Goal: Information Seeking & Learning: Compare options

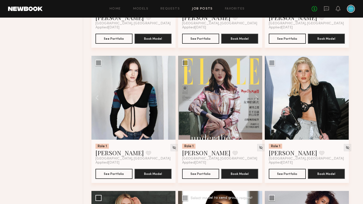
scroll to position [1396, 0]
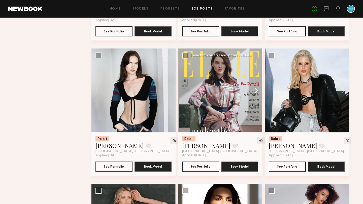
click at [256, 98] on button at bounding box center [254, 91] width 16 height 84
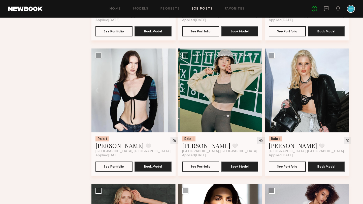
click at [256, 98] on button at bounding box center [254, 91] width 16 height 84
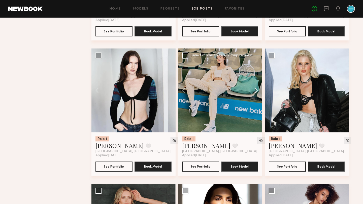
click at [256, 98] on button at bounding box center [254, 91] width 16 height 84
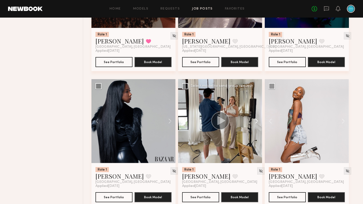
scroll to position [1231, 0]
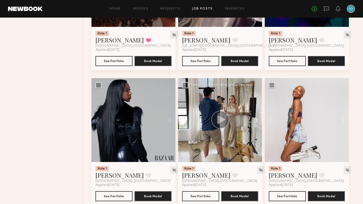
click at [256, 127] on button at bounding box center [254, 120] width 16 height 84
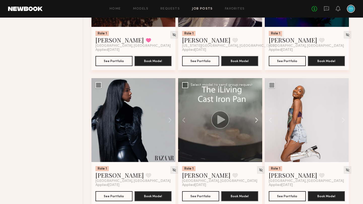
click at [256, 127] on button at bounding box center [254, 120] width 16 height 84
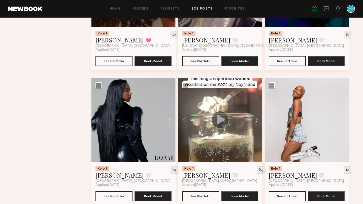
click at [256, 127] on button at bounding box center [254, 120] width 16 height 84
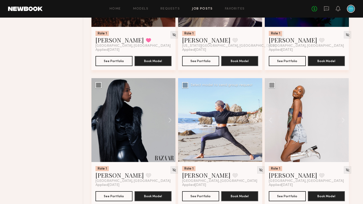
click at [256, 127] on button at bounding box center [254, 120] width 16 height 84
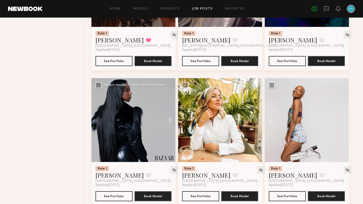
click at [166, 124] on button at bounding box center [167, 120] width 16 height 84
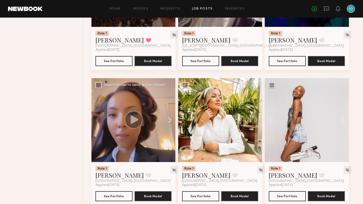
click at [167, 125] on button at bounding box center [167, 120] width 16 height 84
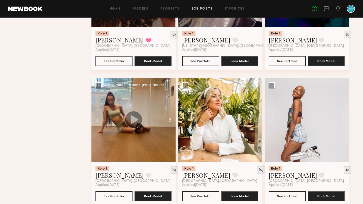
click at [167, 125] on button at bounding box center [167, 120] width 16 height 84
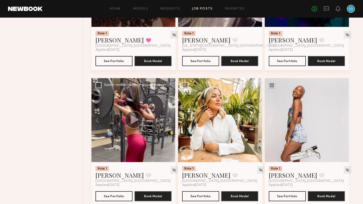
click at [167, 125] on button at bounding box center [167, 120] width 16 height 84
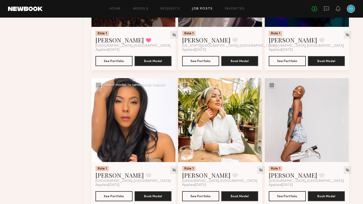
click at [167, 125] on button at bounding box center [167, 120] width 16 height 84
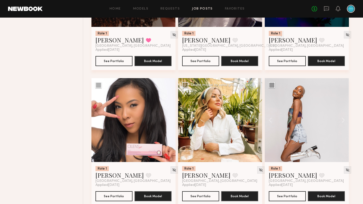
click at [256, 125] on button at bounding box center [254, 120] width 16 height 84
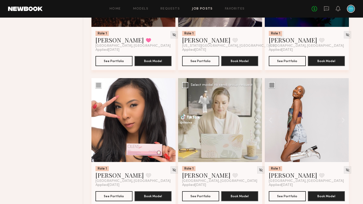
click at [256, 125] on button at bounding box center [254, 120] width 16 height 84
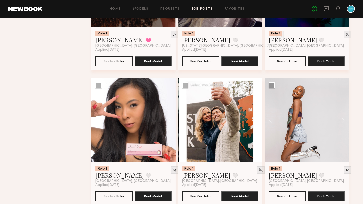
click at [256, 125] on div at bounding box center [220, 120] width 84 height 84
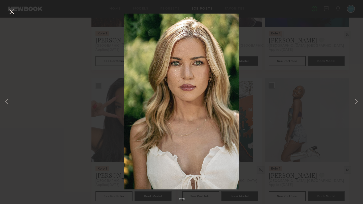
click at [13, 10] on button at bounding box center [12, 12] width 8 height 9
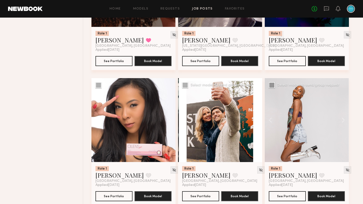
scroll to position [1252, 0]
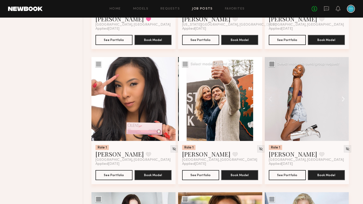
click at [344, 107] on button at bounding box center [340, 99] width 16 height 84
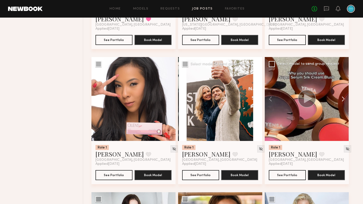
click at [344, 107] on button at bounding box center [340, 99] width 16 height 84
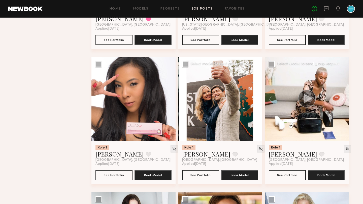
click at [344, 107] on button at bounding box center [340, 99] width 16 height 84
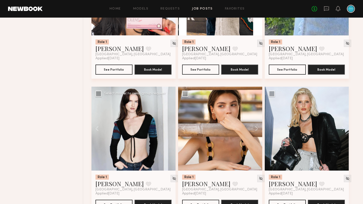
scroll to position [1361, 0]
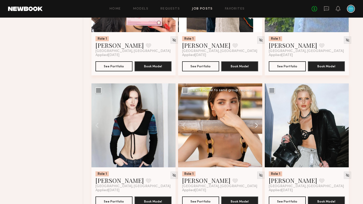
click at [256, 130] on button at bounding box center [254, 126] width 16 height 84
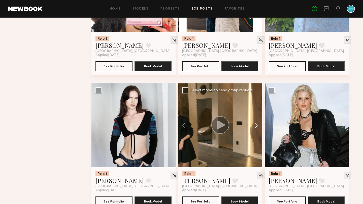
click at [256, 130] on button at bounding box center [254, 126] width 16 height 84
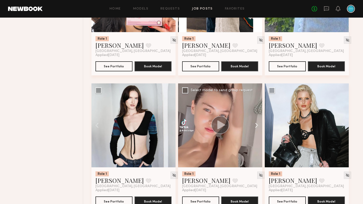
click at [256, 130] on button at bounding box center [254, 126] width 16 height 84
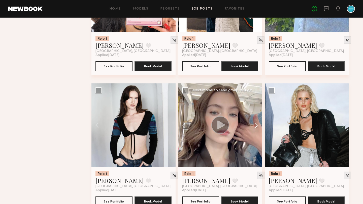
click at [256, 130] on button at bounding box center [254, 126] width 16 height 84
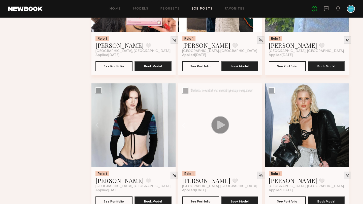
click at [256, 130] on div at bounding box center [220, 126] width 84 height 84
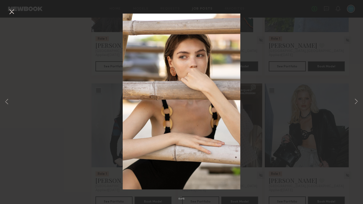
click at [11, 11] on button at bounding box center [12, 12] width 8 height 9
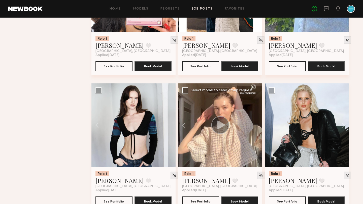
scroll to position [1361, 0]
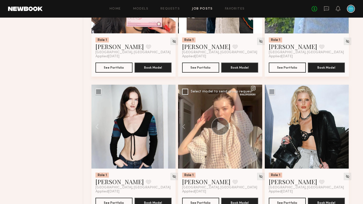
click at [217, 115] on div at bounding box center [220, 127] width 84 height 84
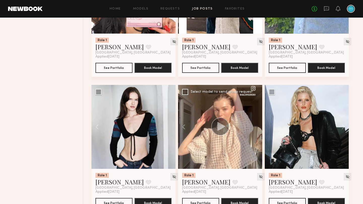
click at [217, 115] on nb-app "Home Models Requests Job Posts Favorites Sign Out No fees up to $5,000 Filter A…" at bounding box center [181, 39] width 363 height 2799
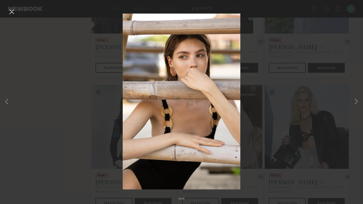
click at [18, 13] on div "8 of 8" at bounding box center [181, 102] width 363 height 204
click at [11, 11] on button at bounding box center [12, 12] width 8 height 9
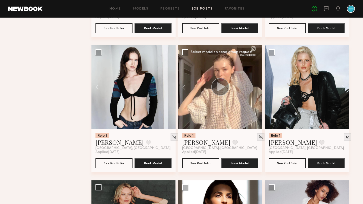
scroll to position [1399, 0]
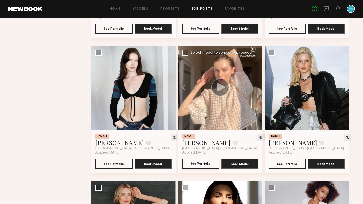
click at [207, 168] on button "See Portfolio" at bounding box center [200, 164] width 37 height 10
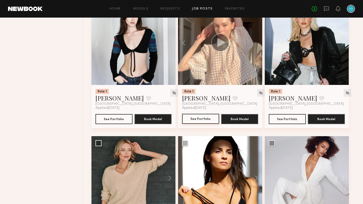
scroll to position [1436, 0]
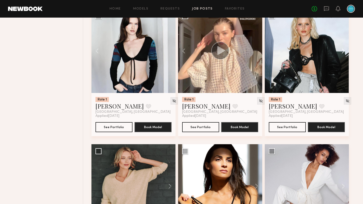
click at [343, 56] on button at bounding box center [340, 51] width 16 height 84
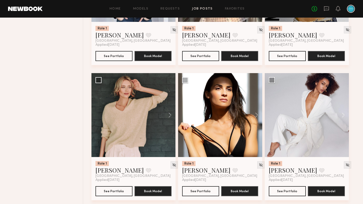
scroll to position [1525, 0]
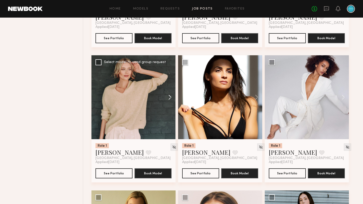
click at [169, 106] on button at bounding box center [167, 97] width 16 height 84
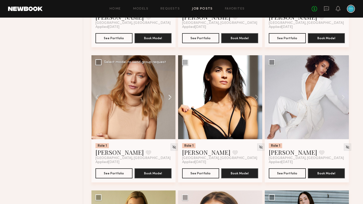
click at [169, 106] on button at bounding box center [167, 97] width 16 height 84
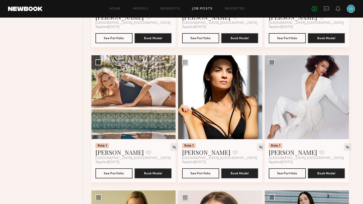
click at [169, 106] on button at bounding box center [167, 97] width 16 height 84
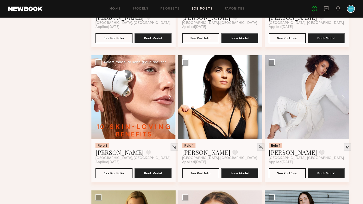
click at [169, 106] on button at bounding box center [167, 97] width 16 height 84
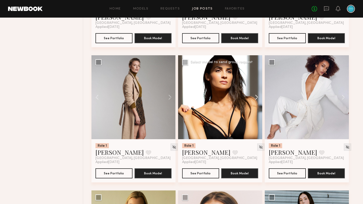
click at [255, 105] on button at bounding box center [254, 97] width 16 height 84
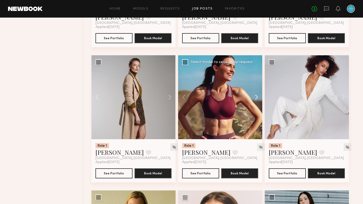
click at [255, 105] on button at bounding box center [254, 97] width 16 height 84
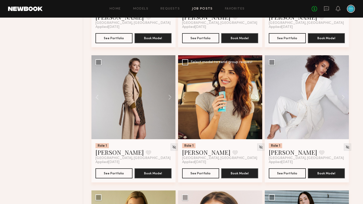
click at [255, 105] on button at bounding box center [254, 97] width 16 height 84
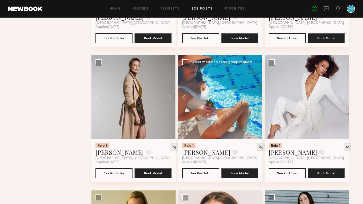
click at [255, 105] on button at bounding box center [254, 97] width 16 height 84
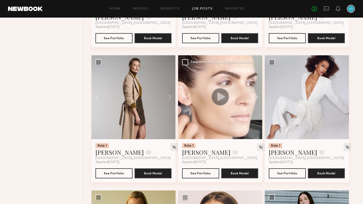
click at [255, 105] on button at bounding box center [254, 97] width 16 height 84
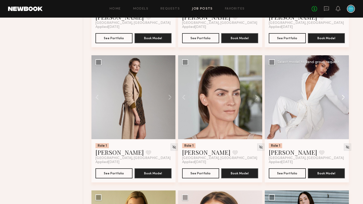
click at [343, 104] on button at bounding box center [340, 97] width 16 height 84
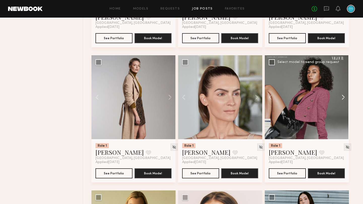
click at [343, 104] on button at bounding box center [340, 97] width 16 height 84
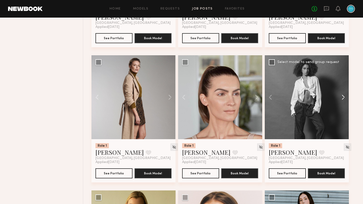
click at [343, 104] on button at bounding box center [340, 97] width 16 height 84
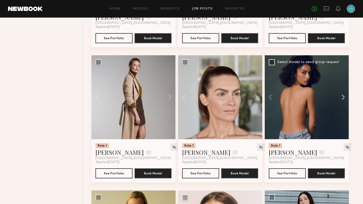
click at [343, 104] on button at bounding box center [340, 97] width 16 height 84
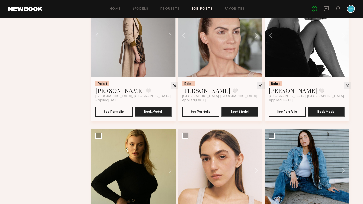
scroll to position [1587, 0]
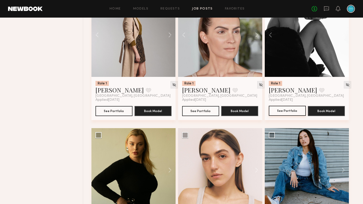
click at [286, 115] on button "See Portfolio" at bounding box center [286, 111] width 37 height 10
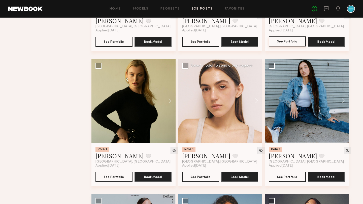
scroll to position [1661, 0]
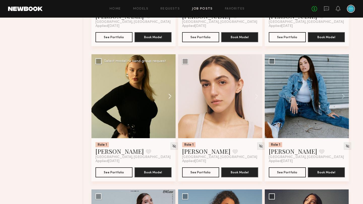
click at [169, 104] on button at bounding box center [167, 96] width 16 height 84
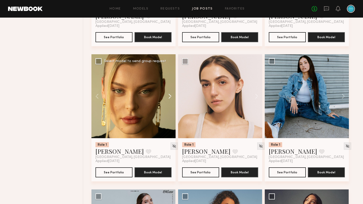
click at [169, 104] on button at bounding box center [167, 96] width 16 height 84
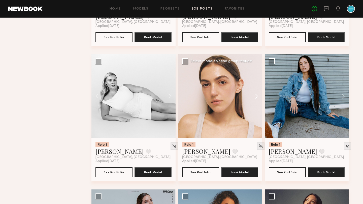
click at [254, 107] on button at bounding box center [254, 96] width 16 height 84
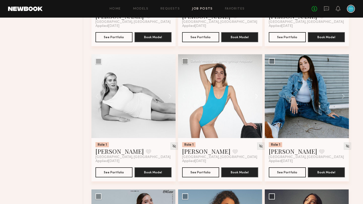
click at [254, 107] on button at bounding box center [254, 96] width 16 height 84
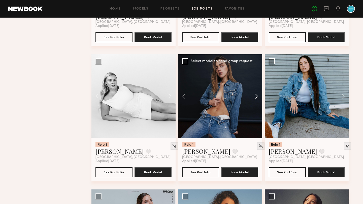
click at [254, 107] on button at bounding box center [254, 96] width 16 height 84
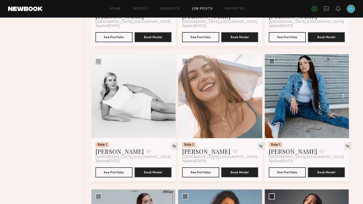
click at [345, 101] on button at bounding box center [340, 96] width 16 height 84
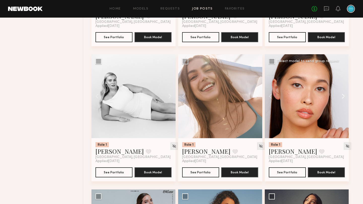
click at [344, 103] on button at bounding box center [340, 96] width 16 height 84
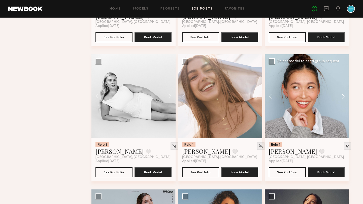
click at [344, 103] on button at bounding box center [340, 96] width 16 height 84
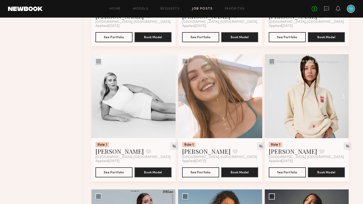
click at [344, 103] on button at bounding box center [340, 96] width 16 height 84
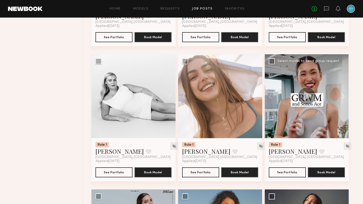
click at [344, 103] on button at bounding box center [340, 96] width 16 height 84
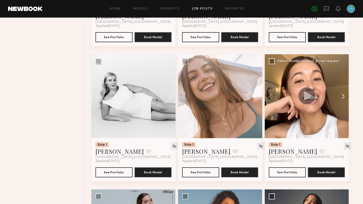
click at [344, 103] on button at bounding box center [340, 96] width 16 height 84
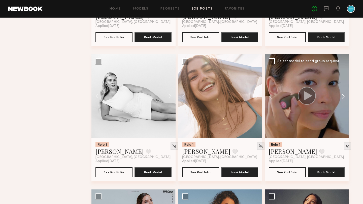
click at [344, 103] on button at bounding box center [340, 96] width 16 height 84
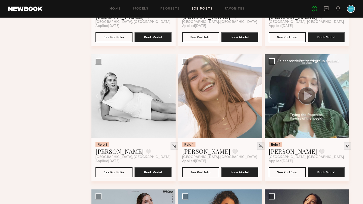
click at [344, 103] on div at bounding box center [306, 96] width 84 height 84
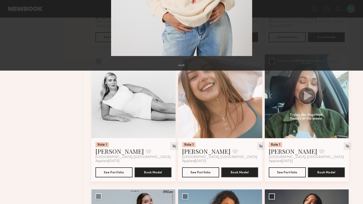
click at [12, 11] on button at bounding box center [12, 12] width 8 height 9
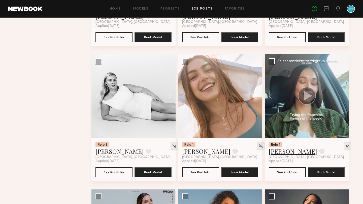
click at [283, 156] on link "Mariko M." at bounding box center [292, 151] width 48 height 8
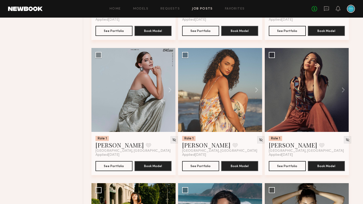
scroll to position [1804, 0]
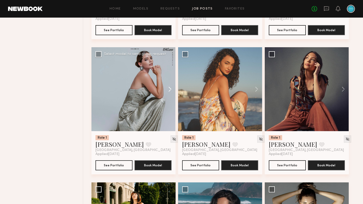
click at [171, 98] on button at bounding box center [167, 89] width 16 height 84
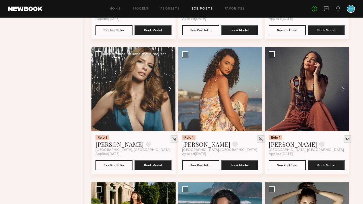
click at [171, 98] on button at bounding box center [167, 89] width 16 height 84
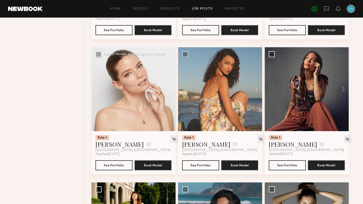
click at [171, 98] on button at bounding box center [167, 89] width 16 height 84
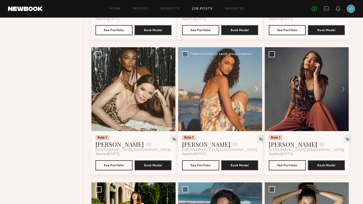
click at [255, 97] on button at bounding box center [254, 89] width 16 height 84
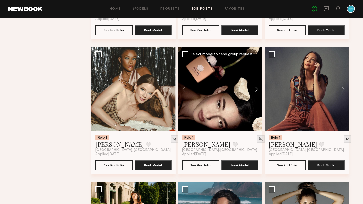
click at [255, 97] on button at bounding box center [254, 89] width 16 height 84
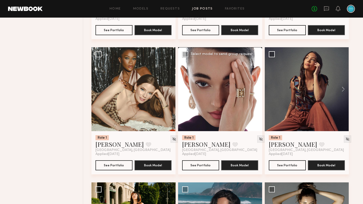
click at [255, 97] on button at bounding box center [254, 89] width 16 height 84
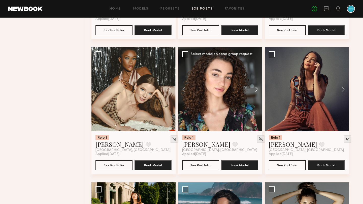
click at [255, 97] on button at bounding box center [254, 89] width 16 height 84
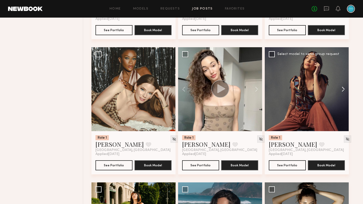
click at [341, 96] on button at bounding box center [340, 89] width 16 height 84
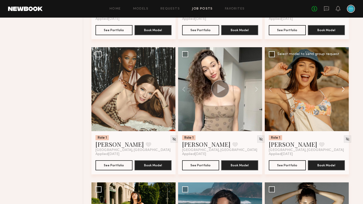
click at [343, 98] on button at bounding box center [340, 89] width 16 height 84
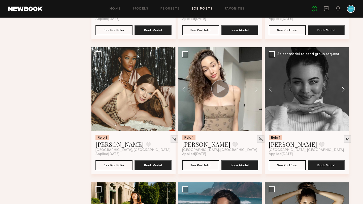
click at [343, 98] on button at bounding box center [340, 89] width 16 height 84
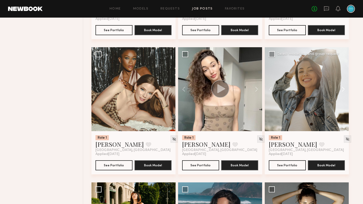
click at [343, 98] on button at bounding box center [340, 89] width 16 height 84
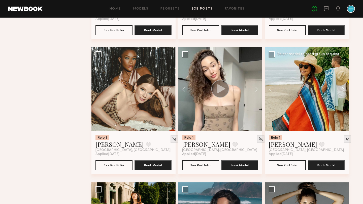
click at [343, 98] on button at bounding box center [340, 89] width 16 height 84
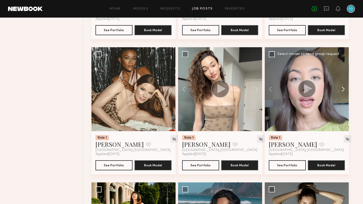
click at [343, 98] on button at bounding box center [340, 89] width 16 height 84
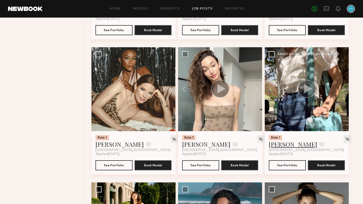
click at [289, 148] on link "Brynne E." at bounding box center [292, 144] width 48 height 8
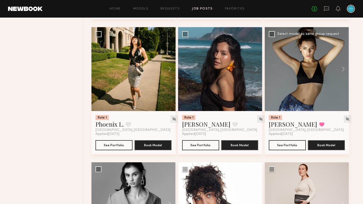
scroll to position [1958, 0]
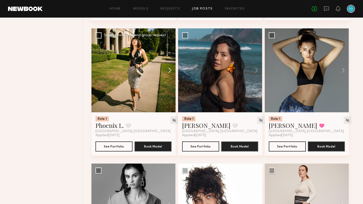
click at [172, 80] on button at bounding box center [167, 70] width 16 height 84
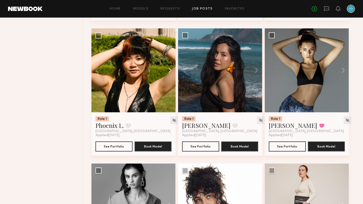
click at [169, 80] on button at bounding box center [167, 70] width 16 height 84
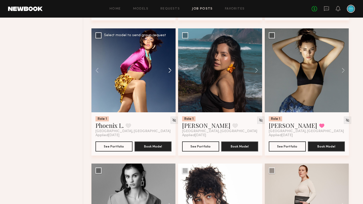
click at [169, 80] on button at bounding box center [167, 70] width 16 height 84
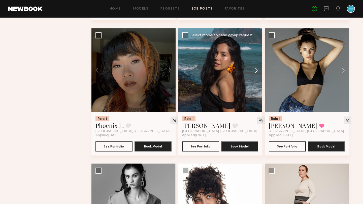
click at [257, 80] on button at bounding box center [254, 70] width 16 height 84
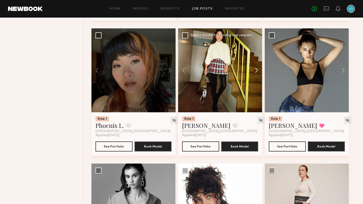
click at [257, 80] on button at bounding box center [254, 70] width 16 height 84
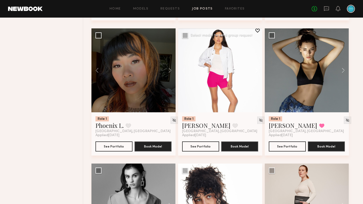
click at [257, 80] on button at bounding box center [254, 70] width 16 height 84
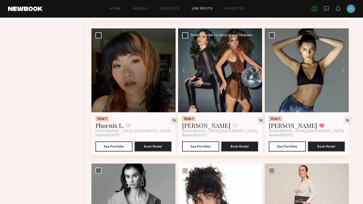
click at [257, 80] on button at bounding box center [254, 70] width 16 height 84
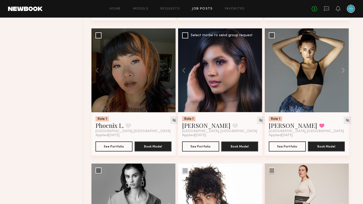
click at [257, 80] on div at bounding box center [220, 70] width 84 height 84
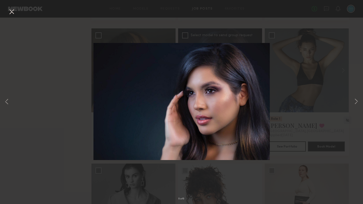
click at [8, 13] on button at bounding box center [12, 12] width 8 height 9
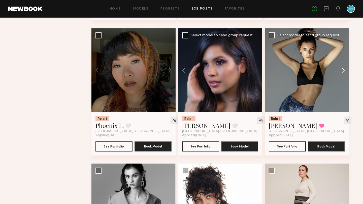
click at [342, 77] on button at bounding box center [340, 70] width 16 height 84
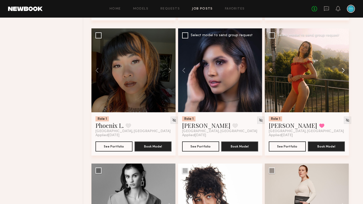
click at [342, 77] on button at bounding box center [340, 70] width 16 height 84
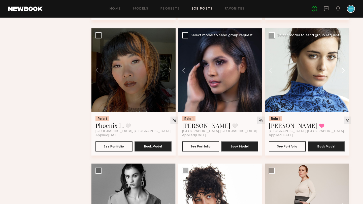
click at [342, 77] on button at bounding box center [340, 70] width 16 height 84
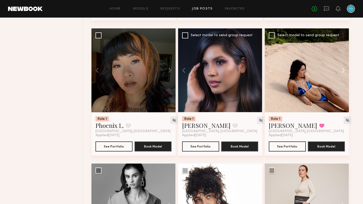
click at [342, 77] on button at bounding box center [340, 70] width 16 height 84
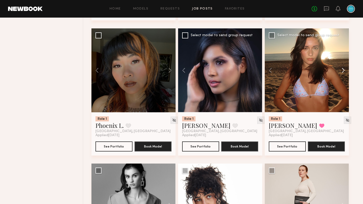
click at [342, 77] on button at bounding box center [340, 70] width 16 height 84
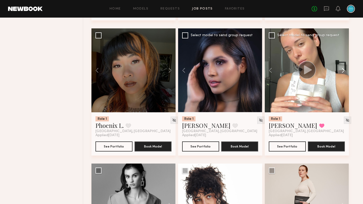
click at [342, 77] on button at bounding box center [340, 70] width 16 height 84
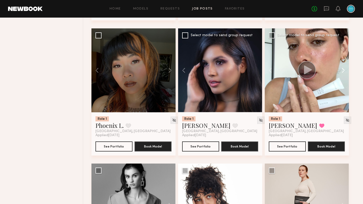
click at [342, 77] on button at bounding box center [340, 70] width 16 height 84
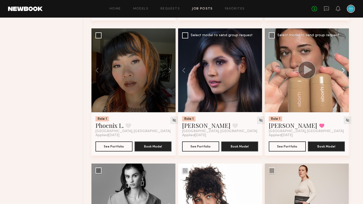
click at [342, 77] on button at bounding box center [340, 70] width 16 height 84
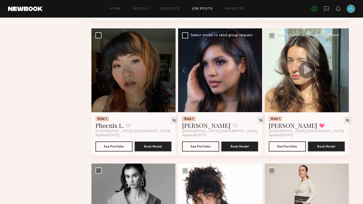
click at [342, 77] on div at bounding box center [306, 70] width 84 height 84
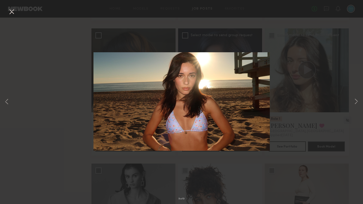
click at [9, 12] on button at bounding box center [12, 12] width 8 height 9
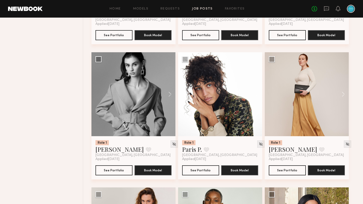
scroll to position [2071, 0]
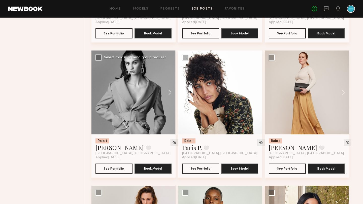
click at [169, 103] on button at bounding box center [167, 93] width 16 height 84
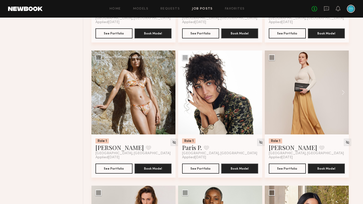
click at [169, 103] on button at bounding box center [167, 93] width 16 height 84
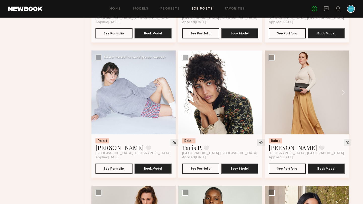
click at [169, 103] on button at bounding box center [167, 93] width 16 height 84
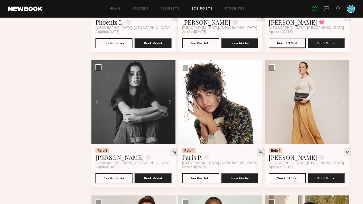
scroll to position [2065, 0]
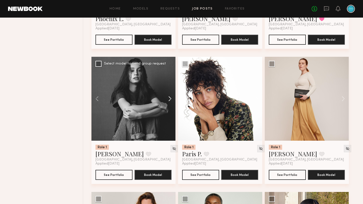
click at [171, 107] on button at bounding box center [167, 99] width 16 height 84
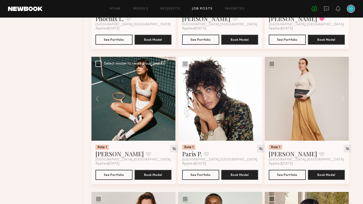
click at [171, 107] on div at bounding box center [133, 99] width 84 height 84
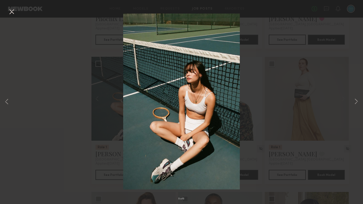
click at [14, 14] on button at bounding box center [12, 12] width 8 height 9
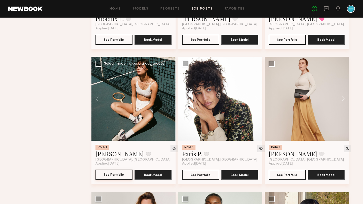
click at [115, 180] on button "See Portfolio" at bounding box center [113, 175] width 37 height 10
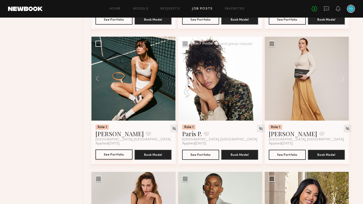
scroll to position [2104, 0]
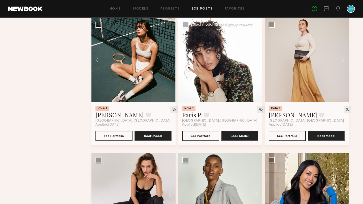
click at [254, 71] on button at bounding box center [254, 60] width 16 height 84
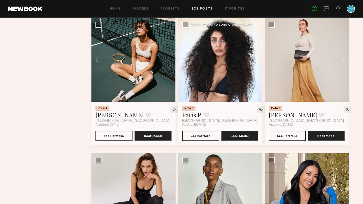
click at [254, 71] on button at bounding box center [254, 60] width 16 height 84
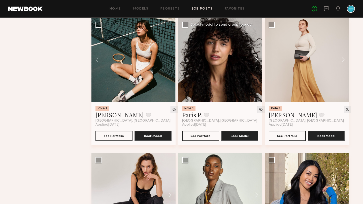
click at [254, 71] on button at bounding box center [254, 60] width 16 height 84
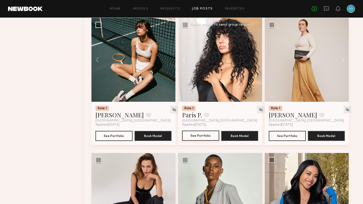
click at [198, 141] on button "See Portfolio" at bounding box center [200, 136] width 37 height 10
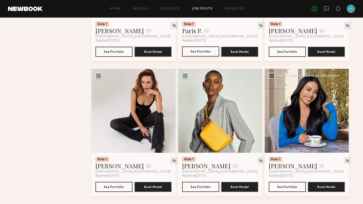
scroll to position [2195, 0]
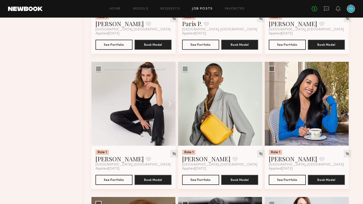
click at [172, 112] on button at bounding box center [167, 104] width 16 height 84
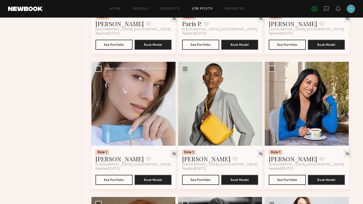
click at [172, 113] on button at bounding box center [167, 104] width 16 height 84
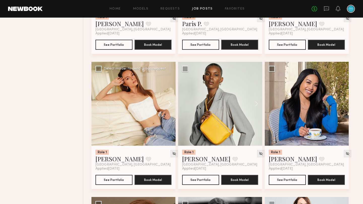
click at [172, 113] on button at bounding box center [167, 104] width 16 height 84
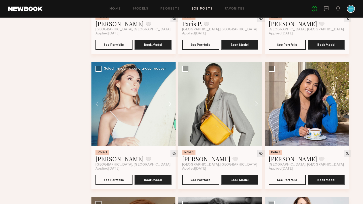
click at [172, 113] on button at bounding box center [167, 104] width 16 height 84
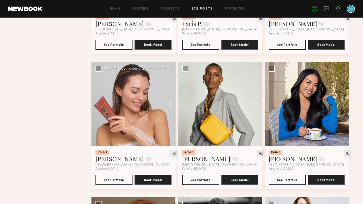
click at [172, 113] on button at bounding box center [167, 104] width 16 height 84
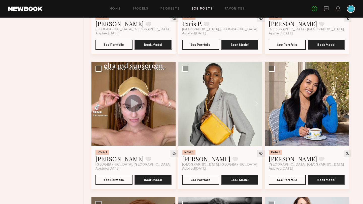
click at [172, 113] on button at bounding box center [167, 104] width 16 height 84
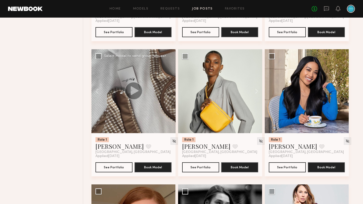
scroll to position [2208, 0]
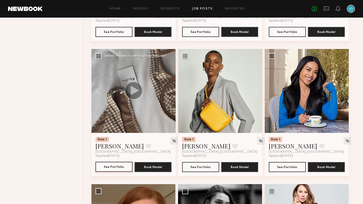
click at [111, 172] on button "See Portfolio" at bounding box center [113, 167] width 37 height 10
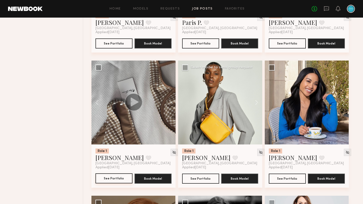
scroll to position [2216, 0]
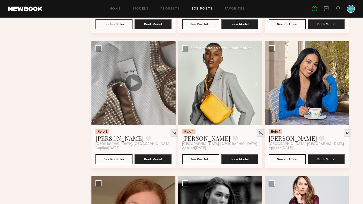
click at [256, 92] on button at bounding box center [254, 83] width 16 height 84
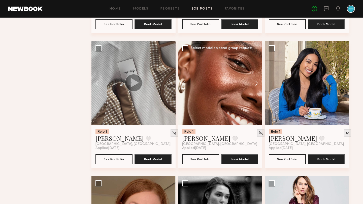
click at [256, 92] on button at bounding box center [254, 83] width 16 height 84
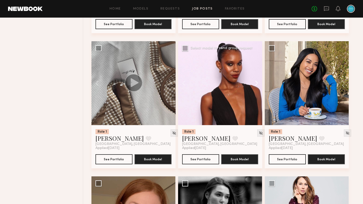
click at [256, 92] on button at bounding box center [254, 83] width 16 height 84
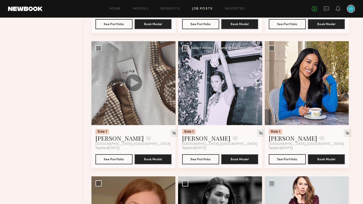
click at [256, 92] on button at bounding box center [254, 83] width 16 height 84
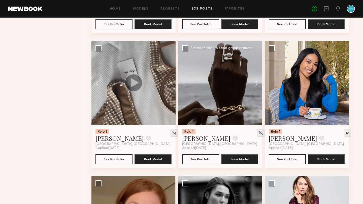
click at [256, 92] on button at bounding box center [254, 83] width 16 height 84
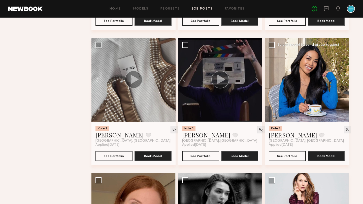
click at [341, 93] on button at bounding box center [340, 80] width 16 height 84
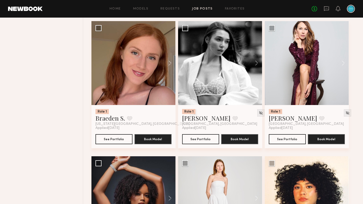
scroll to position [2374, 0]
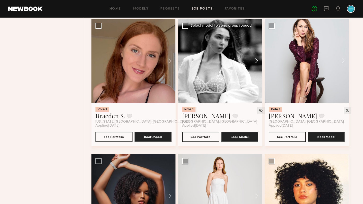
click at [254, 70] on button at bounding box center [254, 61] width 16 height 84
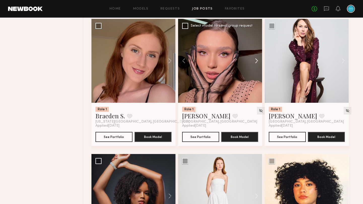
click at [254, 70] on button at bounding box center [254, 61] width 16 height 84
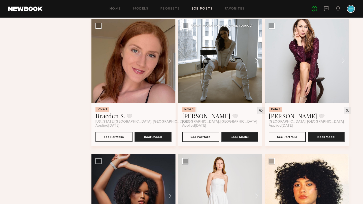
click at [254, 70] on button at bounding box center [254, 61] width 16 height 84
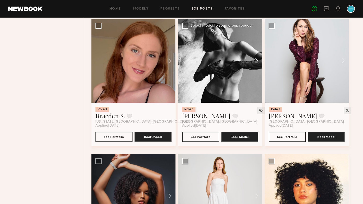
click at [254, 70] on button at bounding box center [254, 61] width 16 height 84
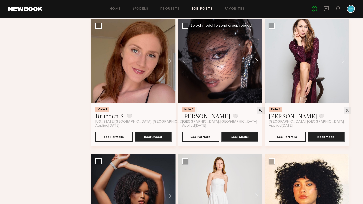
click at [254, 70] on button at bounding box center [254, 61] width 16 height 84
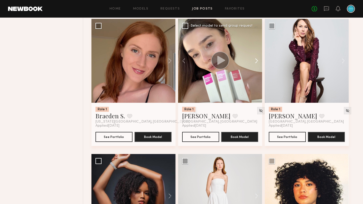
click at [254, 70] on button at bounding box center [254, 61] width 16 height 84
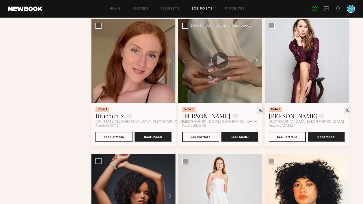
click at [254, 70] on button at bounding box center [254, 61] width 16 height 84
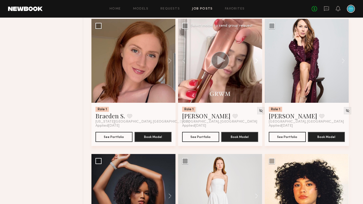
click at [254, 70] on button at bounding box center [254, 61] width 16 height 84
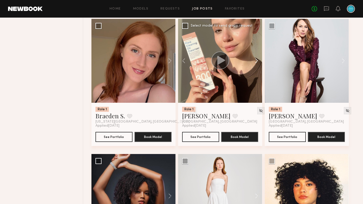
click at [254, 70] on button at bounding box center [254, 61] width 16 height 84
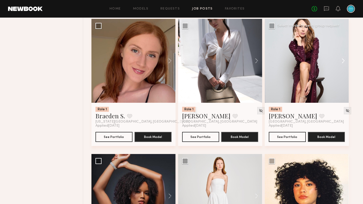
click at [344, 72] on button at bounding box center [340, 61] width 16 height 84
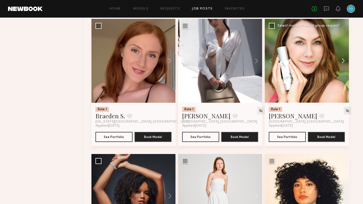
click at [344, 72] on button at bounding box center [340, 61] width 16 height 84
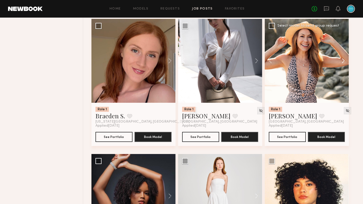
click at [344, 72] on button at bounding box center [340, 61] width 16 height 84
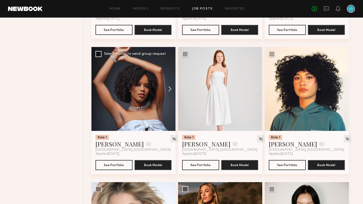
scroll to position [2491, 0]
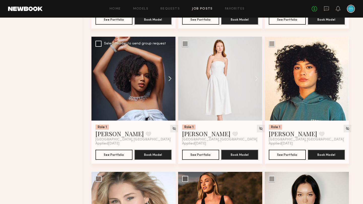
click at [171, 91] on button at bounding box center [167, 79] width 16 height 84
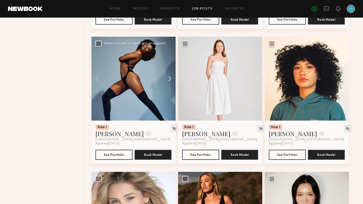
click at [171, 91] on button at bounding box center [167, 79] width 16 height 84
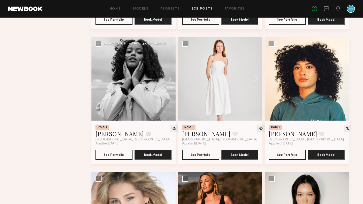
click at [171, 91] on button at bounding box center [167, 79] width 16 height 84
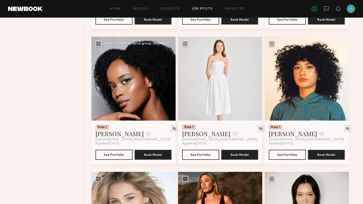
click at [171, 91] on div at bounding box center [133, 79] width 84 height 84
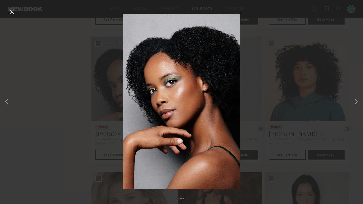
drag, startPoint x: 17, startPoint y: 13, endPoint x: 14, endPoint y: 12, distance: 3.2
click at [16, 13] on div "4 of 4" at bounding box center [181, 102] width 363 height 204
click at [14, 12] on button at bounding box center [12, 12] width 8 height 9
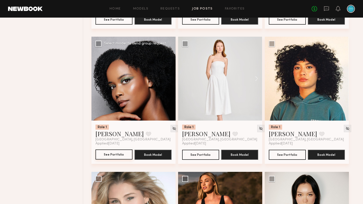
click at [116, 160] on button "See Portfolio" at bounding box center [113, 155] width 37 height 10
click at [342, 88] on button at bounding box center [340, 79] width 16 height 84
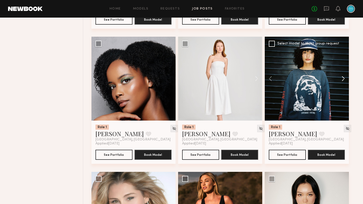
click at [342, 89] on button at bounding box center [340, 79] width 16 height 84
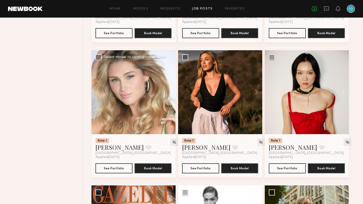
scroll to position [2615, 0]
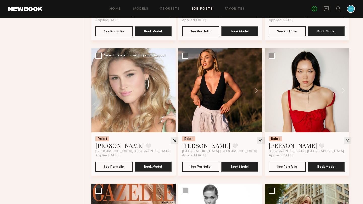
click at [170, 102] on button at bounding box center [167, 91] width 16 height 84
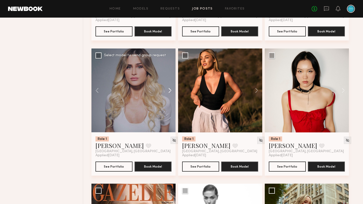
click at [169, 102] on button at bounding box center [167, 91] width 16 height 84
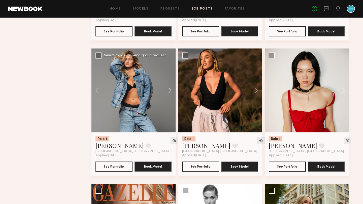
click at [169, 102] on button at bounding box center [167, 91] width 16 height 84
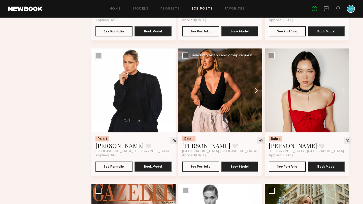
click at [257, 102] on button at bounding box center [254, 91] width 16 height 84
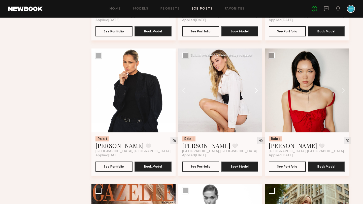
click at [257, 102] on button at bounding box center [254, 91] width 16 height 84
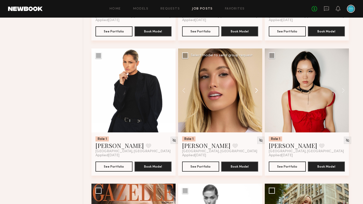
click at [257, 102] on button at bounding box center [254, 91] width 16 height 84
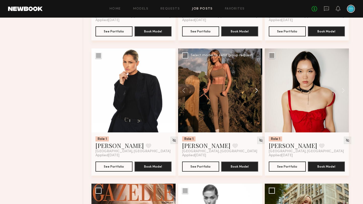
click at [257, 102] on button at bounding box center [254, 91] width 16 height 84
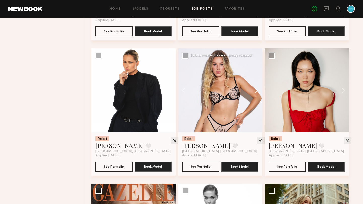
click at [257, 102] on button at bounding box center [254, 91] width 16 height 84
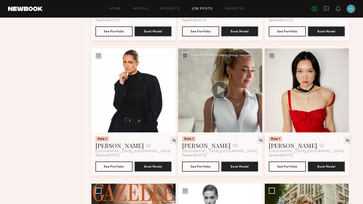
click at [257, 102] on button at bounding box center [254, 91] width 16 height 84
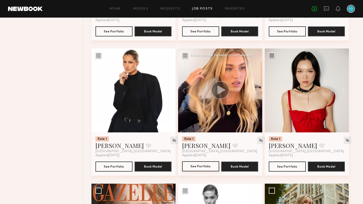
click at [205, 172] on button "See Portfolio" at bounding box center [200, 167] width 37 height 10
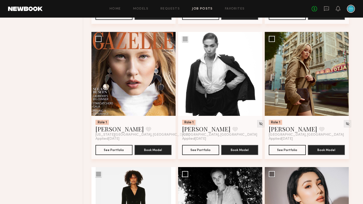
scroll to position [2768, 0]
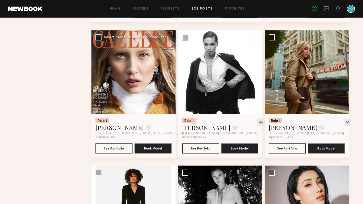
click at [170, 86] on button at bounding box center [167, 72] width 16 height 84
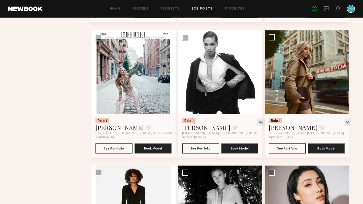
click at [170, 86] on button at bounding box center [167, 72] width 16 height 84
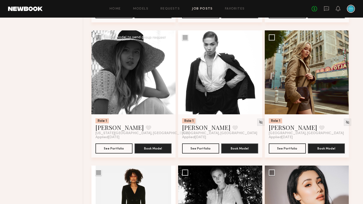
click at [170, 86] on button at bounding box center [167, 72] width 16 height 84
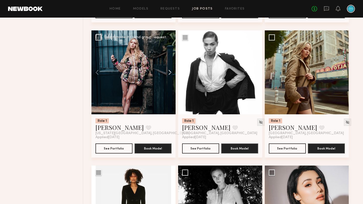
click at [170, 86] on button at bounding box center [167, 72] width 16 height 84
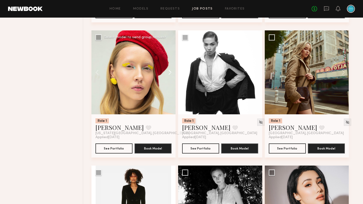
click at [170, 86] on button at bounding box center [167, 72] width 16 height 84
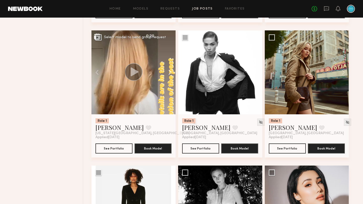
click at [170, 86] on button at bounding box center [167, 72] width 16 height 84
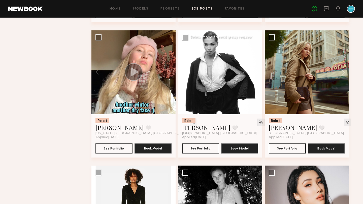
click at [255, 86] on button at bounding box center [254, 72] width 16 height 84
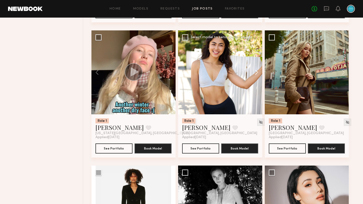
click at [255, 86] on button at bounding box center [254, 72] width 16 height 84
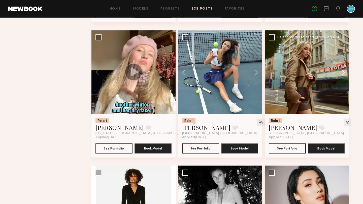
click at [346, 86] on button at bounding box center [340, 72] width 16 height 84
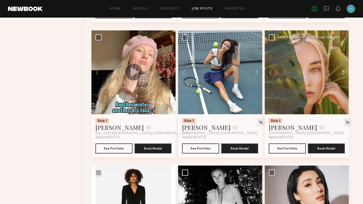
click at [345, 86] on button at bounding box center [340, 72] width 16 height 84
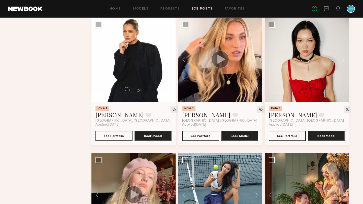
scroll to position [2652, 0]
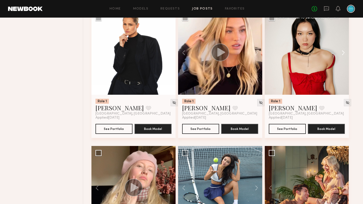
click at [340, 65] on button at bounding box center [340, 53] width 16 height 84
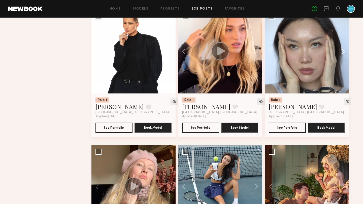
click at [340, 65] on button at bounding box center [340, 52] width 16 height 84
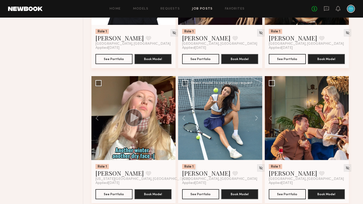
scroll to position [2732, 0]
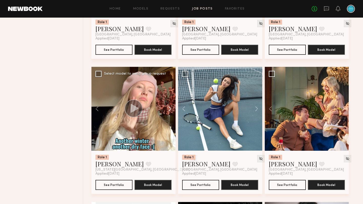
click at [168, 122] on button at bounding box center [167, 109] width 16 height 84
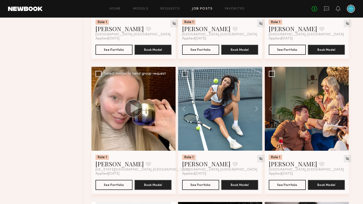
click at [169, 122] on button at bounding box center [167, 109] width 16 height 84
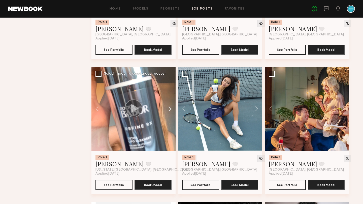
click at [169, 122] on button at bounding box center [167, 109] width 16 height 84
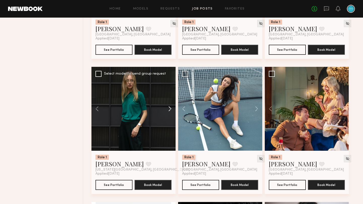
click at [169, 122] on button at bounding box center [167, 109] width 16 height 84
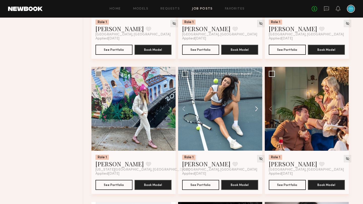
click at [257, 120] on button at bounding box center [254, 109] width 16 height 84
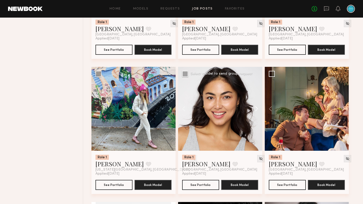
click at [257, 120] on button at bounding box center [254, 109] width 16 height 84
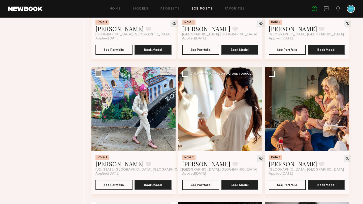
click at [257, 120] on button at bounding box center [254, 109] width 16 height 84
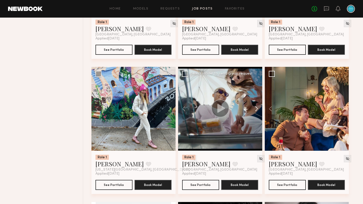
click at [257, 120] on button at bounding box center [254, 109] width 16 height 84
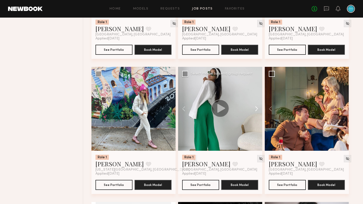
click at [257, 120] on button at bounding box center [254, 109] width 16 height 84
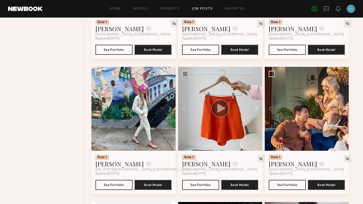
click at [257, 120] on button at bounding box center [254, 109] width 16 height 84
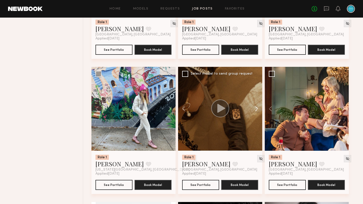
click at [257, 120] on button at bounding box center [254, 109] width 16 height 84
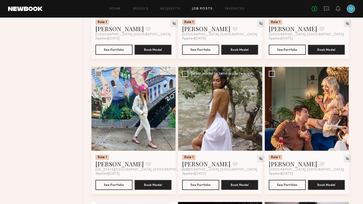
click at [257, 120] on button at bounding box center [254, 109] width 16 height 84
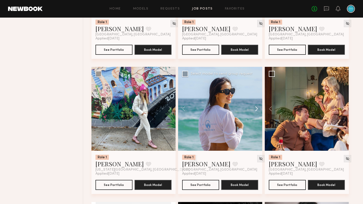
click at [257, 120] on button at bounding box center [254, 109] width 16 height 84
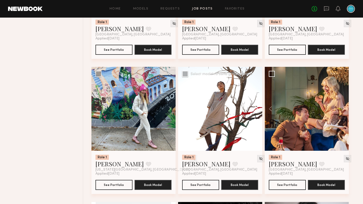
click at [257, 120] on button at bounding box center [254, 109] width 16 height 84
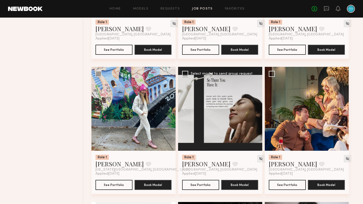
click at [257, 120] on div at bounding box center [220, 109] width 84 height 84
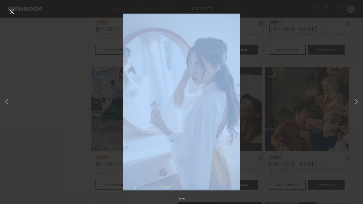
click at [257, 120] on div "13 of 13" at bounding box center [181, 102] width 363 height 204
click at [13, 9] on button at bounding box center [12, 12] width 8 height 9
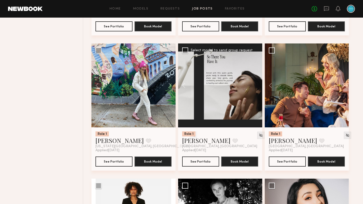
scroll to position [2755, 0]
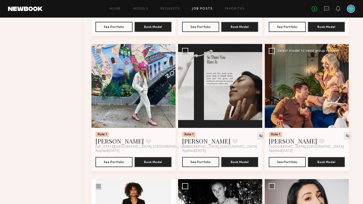
click at [343, 99] on button at bounding box center [340, 86] width 16 height 84
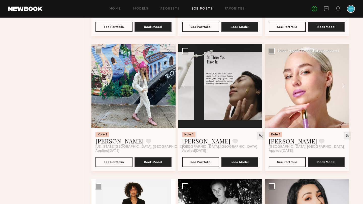
click at [343, 99] on button at bounding box center [340, 86] width 16 height 84
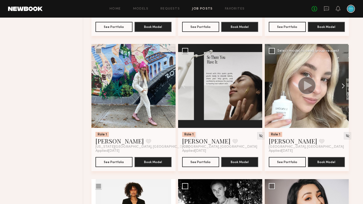
click at [343, 99] on button at bounding box center [340, 86] width 16 height 84
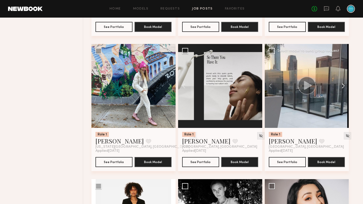
click at [343, 99] on button at bounding box center [340, 86] width 16 height 84
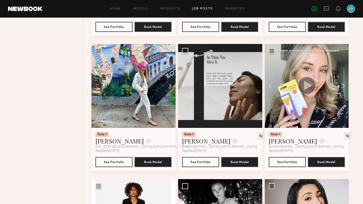
click at [343, 99] on button at bounding box center [340, 86] width 16 height 84
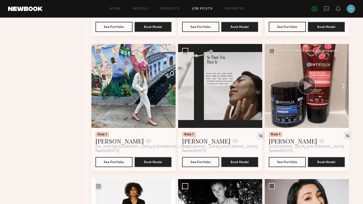
click at [343, 99] on button at bounding box center [340, 86] width 16 height 84
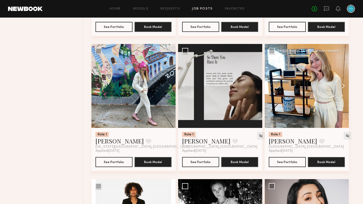
click at [343, 99] on button at bounding box center [340, 86] width 16 height 84
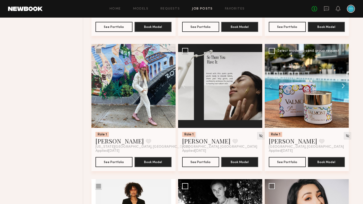
click at [343, 99] on button at bounding box center [340, 86] width 16 height 84
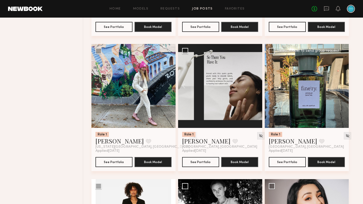
click at [343, 99] on div at bounding box center [306, 86] width 84 height 84
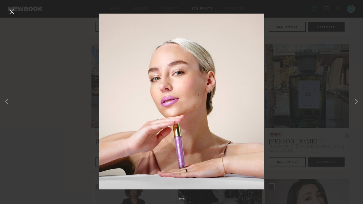
click at [11, 14] on button at bounding box center [12, 12] width 8 height 9
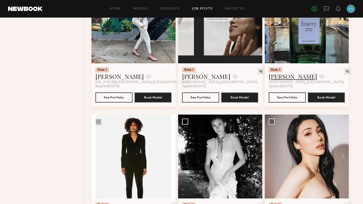
scroll to position [2819, 0]
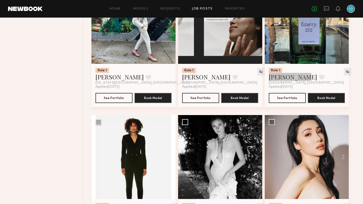
drag, startPoint x: 288, startPoint y: 91, endPoint x: 64, endPoint y: 1, distance: 241.9
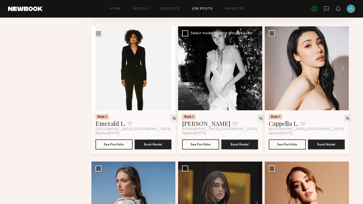
scroll to position [2910, 0]
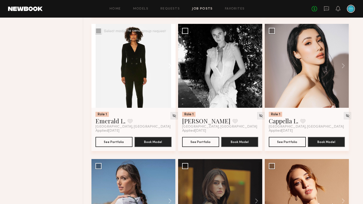
click at [167, 81] on button at bounding box center [167, 66] width 16 height 84
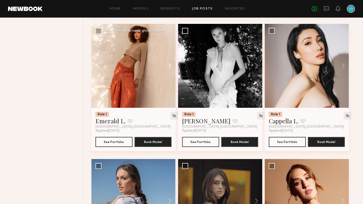
click at [167, 81] on button at bounding box center [167, 66] width 16 height 84
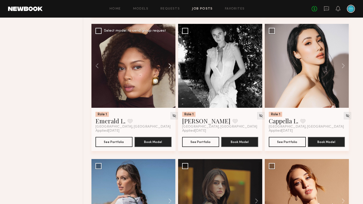
click at [167, 81] on button at bounding box center [167, 66] width 16 height 84
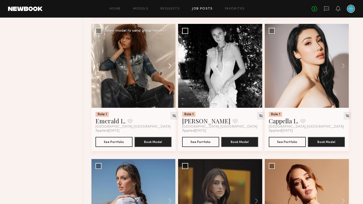
click at [167, 81] on button at bounding box center [167, 66] width 16 height 84
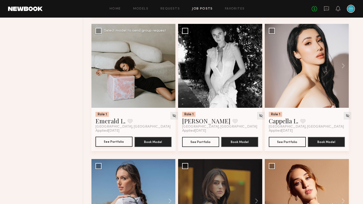
click at [114, 147] on button "See Portfolio" at bounding box center [113, 142] width 37 height 10
click at [259, 77] on button at bounding box center [254, 66] width 16 height 84
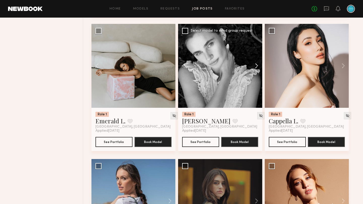
click at [259, 77] on button at bounding box center [254, 66] width 16 height 84
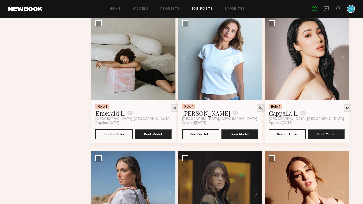
scroll to position [2915, 0]
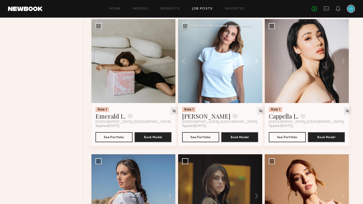
click at [255, 73] on button at bounding box center [254, 61] width 16 height 84
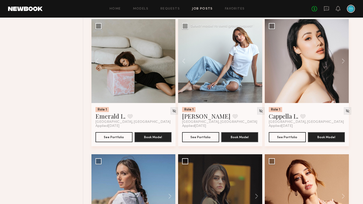
click at [256, 75] on div at bounding box center [220, 61] width 84 height 84
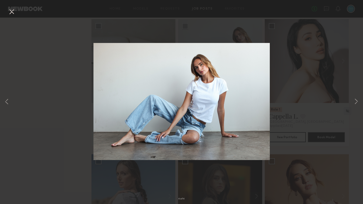
click at [12, 11] on button at bounding box center [12, 12] width 8 height 9
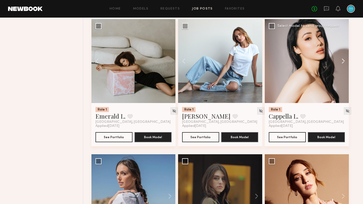
click at [340, 71] on button at bounding box center [340, 61] width 16 height 84
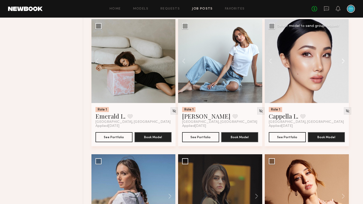
click at [342, 74] on button at bounding box center [340, 61] width 16 height 84
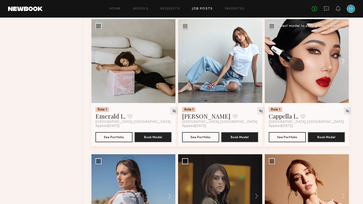
click at [342, 74] on button at bounding box center [340, 61] width 16 height 84
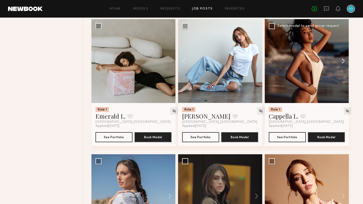
click at [342, 74] on button at bounding box center [340, 61] width 16 height 84
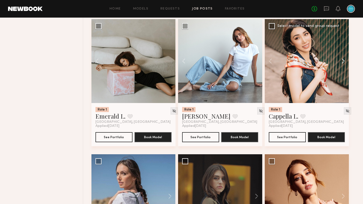
click at [342, 74] on button at bounding box center [340, 61] width 16 height 84
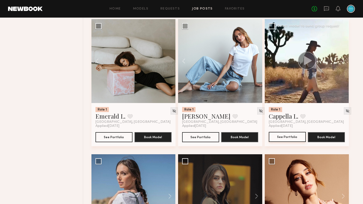
scroll to position [2916, 0]
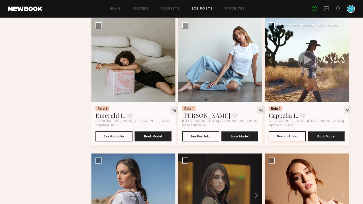
click at [283, 141] on button "See Portfolio" at bounding box center [286, 136] width 37 height 10
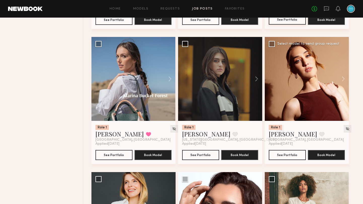
scroll to position [3060, 0]
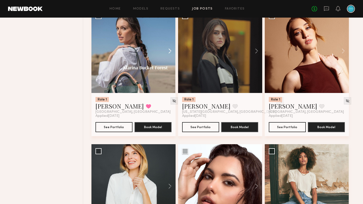
click at [170, 65] on button at bounding box center [167, 51] width 16 height 84
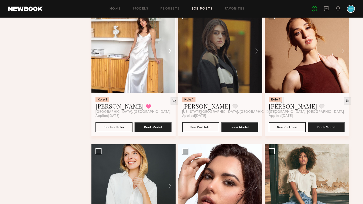
click at [170, 65] on button at bounding box center [167, 51] width 16 height 84
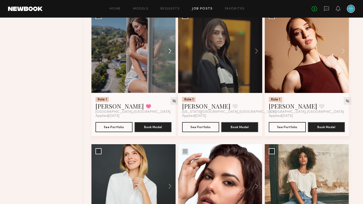
click at [170, 65] on button at bounding box center [167, 51] width 16 height 84
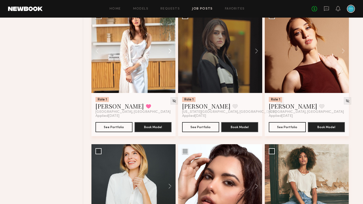
click at [170, 65] on button at bounding box center [167, 51] width 16 height 84
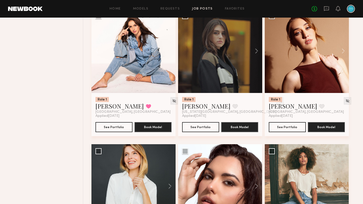
click at [170, 65] on div at bounding box center [133, 51] width 84 height 84
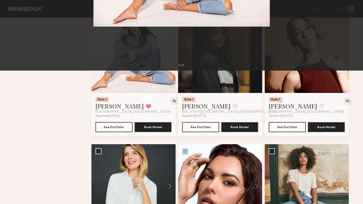
click at [17, 13] on div "5 of 5" at bounding box center [181, 102] width 363 height 204
click at [13, 13] on button at bounding box center [12, 12] width 8 height 9
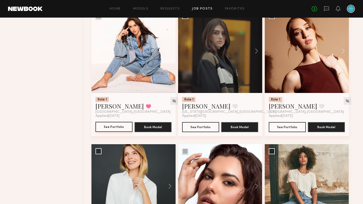
click at [115, 132] on button "See Portfolio" at bounding box center [113, 127] width 37 height 10
click at [255, 64] on button at bounding box center [254, 51] width 16 height 84
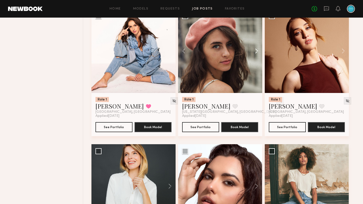
click at [255, 64] on button at bounding box center [254, 51] width 16 height 84
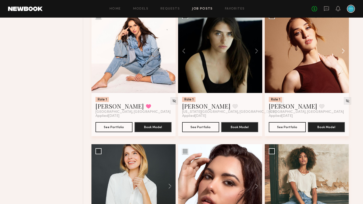
click at [343, 65] on button at bounding box center [340, 51] width 16 height 84
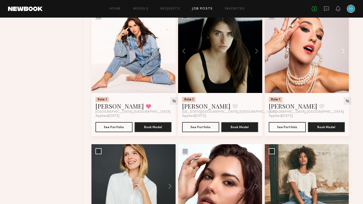
click at [343, 65] on button at bounding box center [340, 51] width 16 height 84
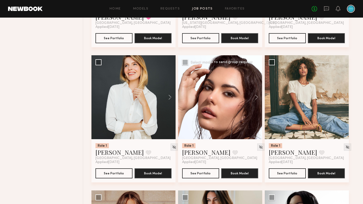
scroll to position [3160, 0]
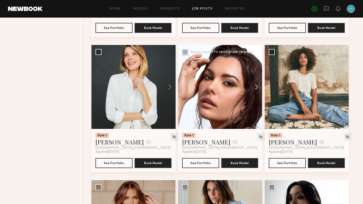
click at [256, 102] on button at bounding box center [254, 87] width 16 height 84
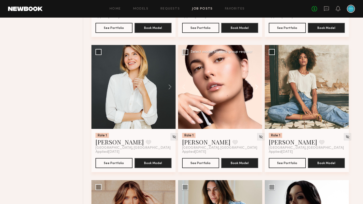
click at [256, 102] on button at bounding box center [254, 87] width 16 height 84
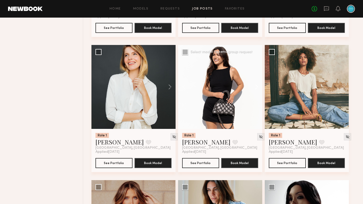
click at [256, 102] on button at bounding box center [254, 87] width 16 height 84
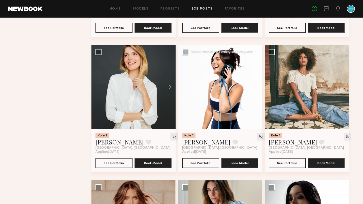
click at [256, 102] on button at bounding box center [254, 87] width 16 height 84
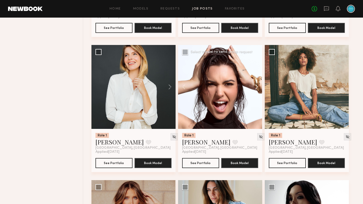
click at [256, 102] on button at bounding box center [254, 87] width 16 height 84
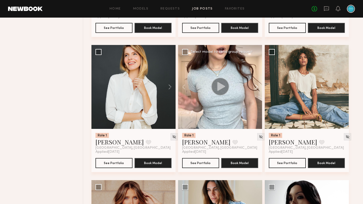
click at [256, 102] on button at bounding box center [254, 87] width 16 height 84
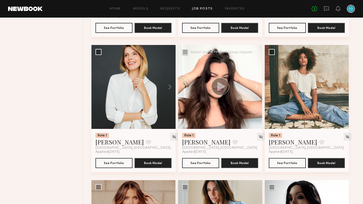
click at [256, 102] on button at bounding box center [254, 87] width 16 height 84
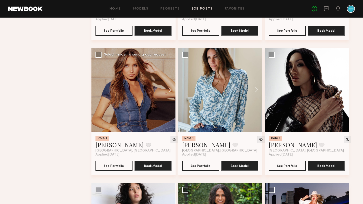
scroll to position [3292, 0]
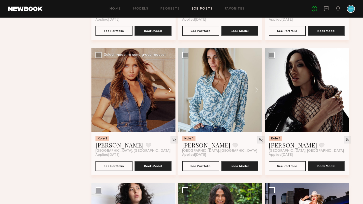
click at [171, 104] on button at bounding box center [167, 90] width 16 height 84
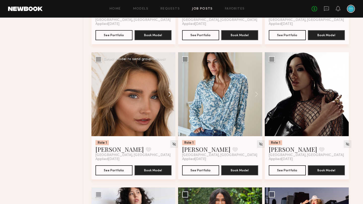
click at [171, 104] on button at bounding box center [167, 94] width 16 height 84
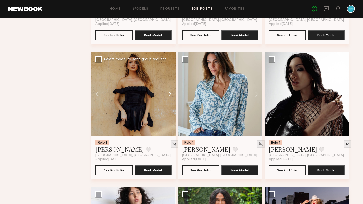
click at [171, 104] on button at bounding box center [167, 94] width 16 height 84
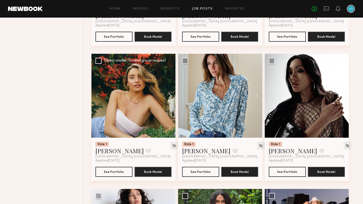
click at [171, 104] on button at bounding box center [167, 96] width 16 height 84
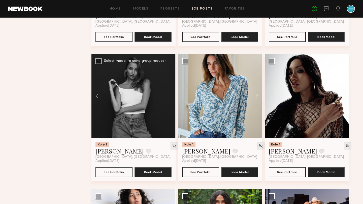
click at [171, 104] on div at bounding box center [133, 96] width 84 height 84
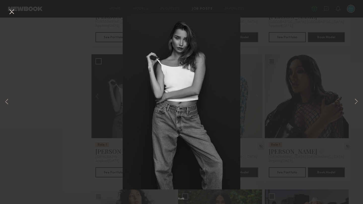
click at [2, 8] on div "5 of 5" at bounding box center [181, 102] width 363 height 204
click at [12, 14] on button at bounding box center [12, 12] width 8 height 9
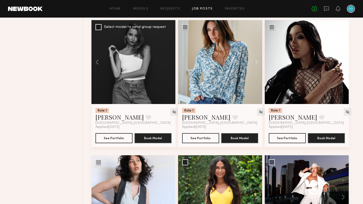
scroll to position [3322, 0]
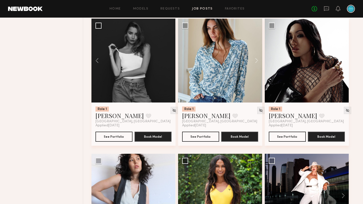
drag, startPoint x: 112, startPoint y: 151, endPoint x: 48, endPoint y: 3, distance: 161.6
click at [258, 76] on button at bounding box center [254, 61] width 16 height 84
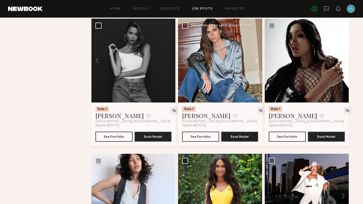
click at [258, 76] on button at bounding box center [254, 61] width 16 height 84
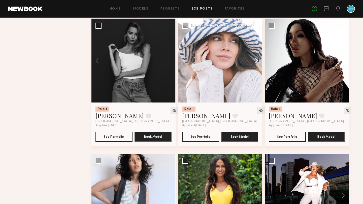
click at [258, 76] on button at bounding box center [254, 61] width 16 height 84
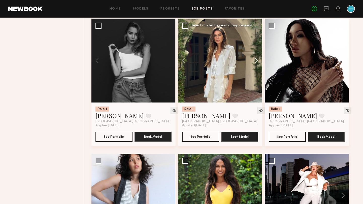
click at [258, 76] on button at bounding box center [254, 61] width 16 height 84
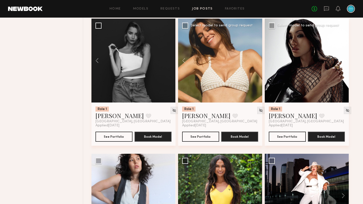
click at [342, 74] on button at bounding box center [340, 61] width 16 height 84
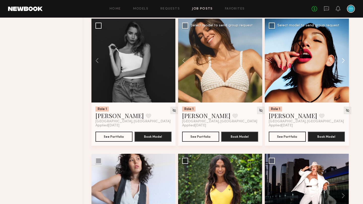
click at [342, 75] on button at bounding box center [340, 61] width 16 height 84
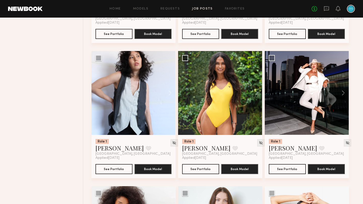
scroll to position [3428, 0]
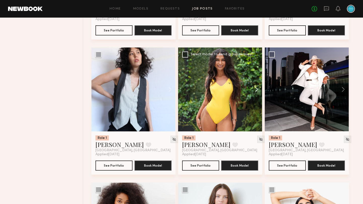
click at [256, 105] on button at bounding box center [254, 90] width 16 height 84
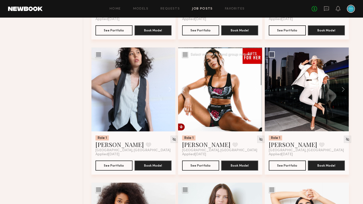
click at [256, 105] on button at bounding box center [254, 90] width 16 height 84
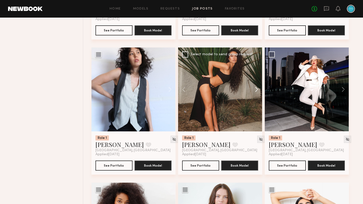
click at [256, 105] on button at bounding box center [254, 90] width 16 height 84
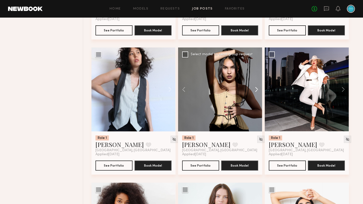
click at [256, 105] on button at bounding box center [254, 90] width 16 height 84
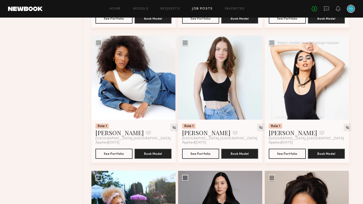
scroll to position [3574, 0]
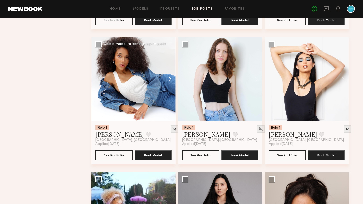
click at [170, 96] on button at bounding box center [167, 79] width 16 height 84
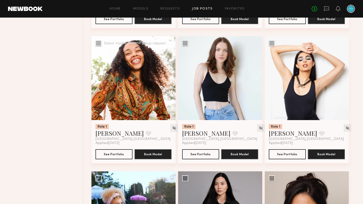
scroll to position [3575, 0]
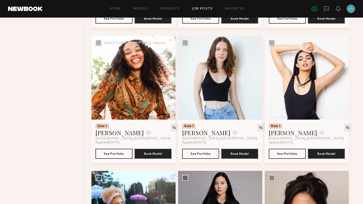
click at [170, 96] on button at bounding box center [167, 78] width 16 height 84
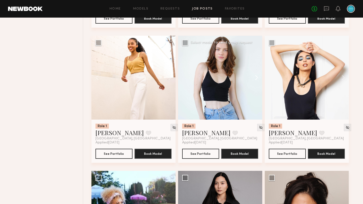
click at [256, 94] on button at bounding box center [254, 78] width 16 height 84
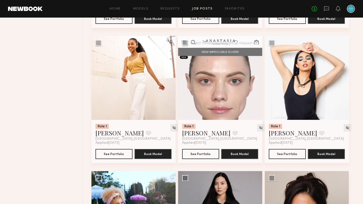
click at [256, 95] on button at bounding box center [254, 78] width 16 height 84
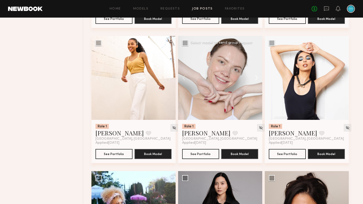
scroll to position [3575, 0]
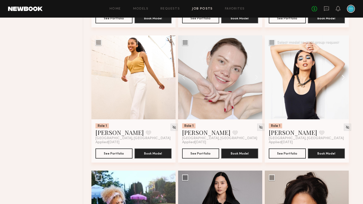
click at [342, 95] on button at bounding box center [340, 77] width 16 height 84
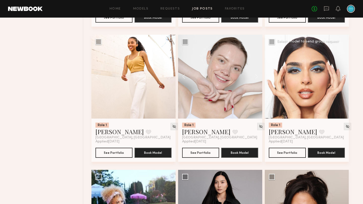
click at [342, 95] on button at bounding box center [340, 77] width 16 height 84
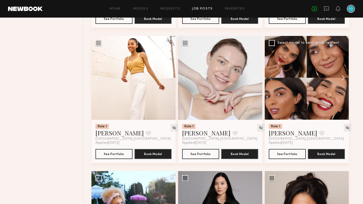
click at [342, 95] on button at bounding box center [340, 78] width 16 height 84
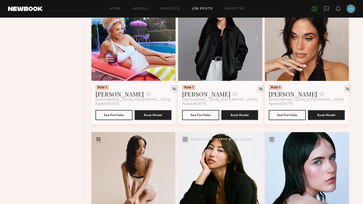
scroll to position [3742, 0]
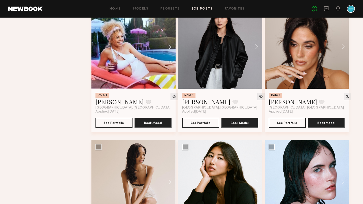
click at [169, 62] on button at bounding box center [167, 47] width 16 height 84
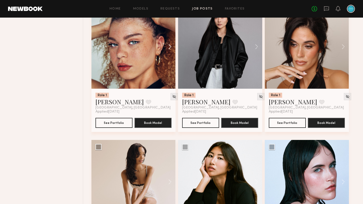
click at [169, 62] on button at bounding box center [167, 47] width 16 height 84
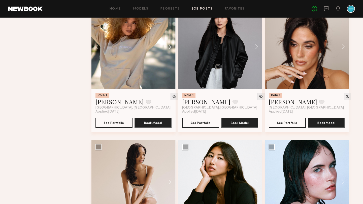
click at [169, 62] on button at bounding box center [167, 47] width 16 height 84
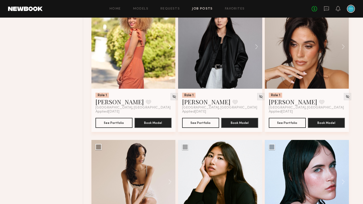
click at [169, 62] on button at bounding box center [167, 47] width 16 height 84
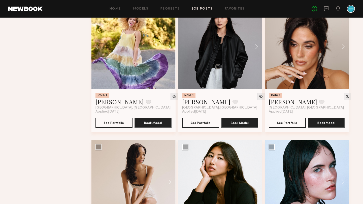
click at [169, 62] on button at bounding box center [167, 47] width 16 height 84
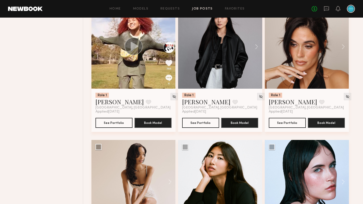
click at [169, 62] on button at bounding box center [167, 47] width 16 height 84
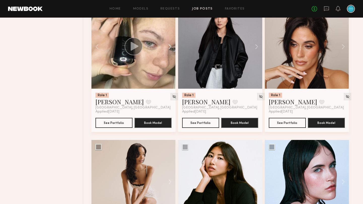
click at [169, 62] on button at bounding box center [167, 47] width 16 height 84
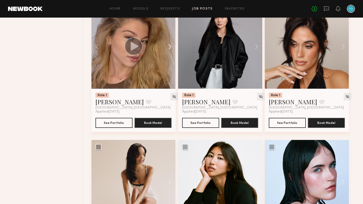
click at [169, 62] on button at bounding box center [167, 47] width 16 height 84
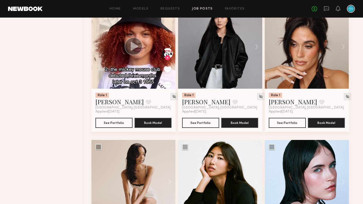
click at [169, 62] on button at bounding box center [167, 47] width 16 height 84
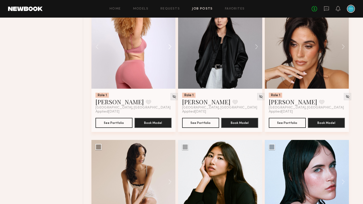
click at [169, 62] on button at bounding box center [167, 47] width 16 height 84
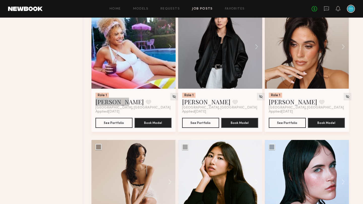
drag, startPoint x: 109, startPoint y: 120, endPoint x: 5, endPoint y: 125, distance: 103.8
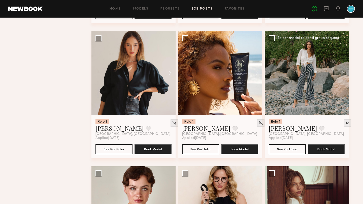
scroll to position [3997, 0]
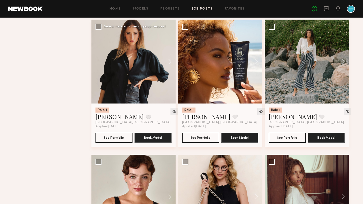
click at [169, 81] on button at bounding box center [167, 62] width 16 height 84
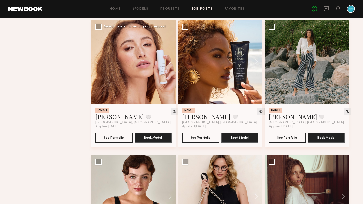
click at [169, 81] on button at bounding box center [167, 62] width 16 height 84
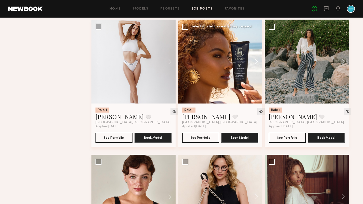
click at [257, 79] on button at bounding box center [254, 62] width 16 height 84
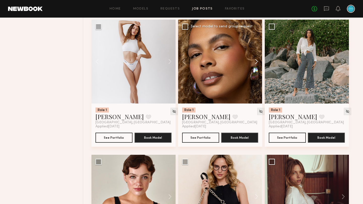
click at [257, 79] on button at bounding box center [254, 62] width 16 height 84
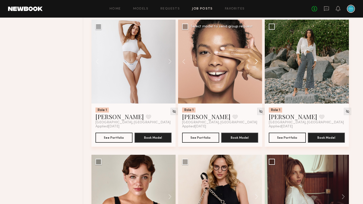
click at [257, 79] on button at bounding box center [254, 62] width 16 height 84
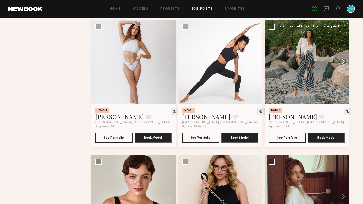
click at [342, 79] on button at bounding box center [340, 62] width 16 height 84
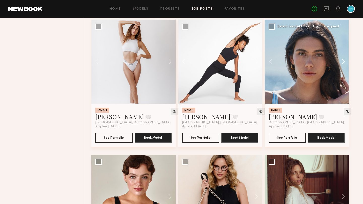
click at [342, 79] on button at bounding box center [340, 62] width 16 height 84
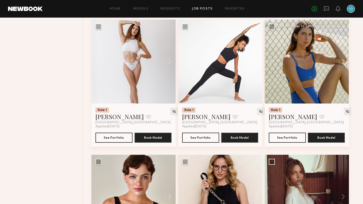
click at [342, 79] on button at bounding box center [340, 62] width 16 height 84
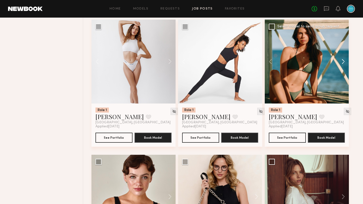
click at [342, 79] on button at bounding box center [340, 62] width 16 height 84
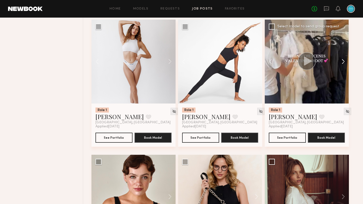
click at [342, 79] on button at bounding box center [340, 62] width 16 height 84
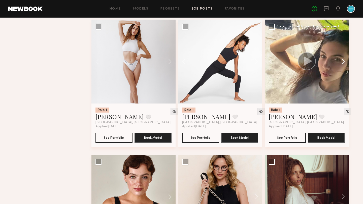
click at [342, 79] on button at bounding box center [340, 62] width 16 height 84
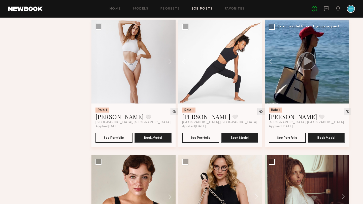
click at [342, 79] on div at bounding box center [306, 62] width 84 height 84
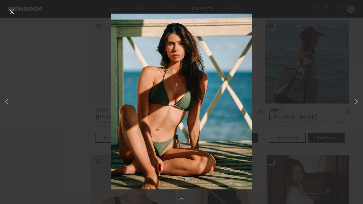
click at [12, 13] on button at bounding box center [12, 12] width 8 height 9
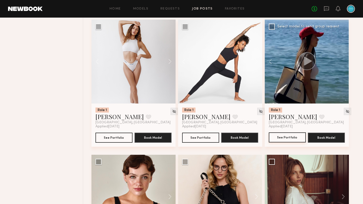
click at [285, 143] on button "See Portfolio" at bounding box center [286, 138] width 37 height 10
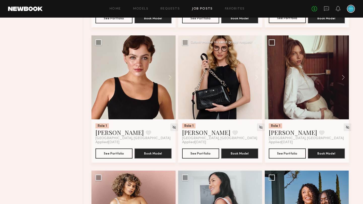
scroll to position [4118, 0]
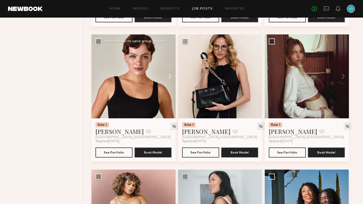
click at [170, 96] on button at bounding box center [167, 76] width 16 height 84
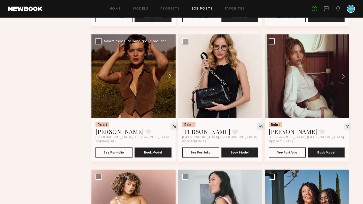
click at [170, 96] on button at bounding box center [167, 76] width 16 height 84
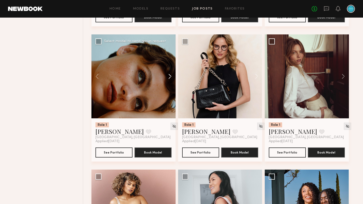
click at [170, 96] on button at bounding box center [167, 76] width 16 height 84
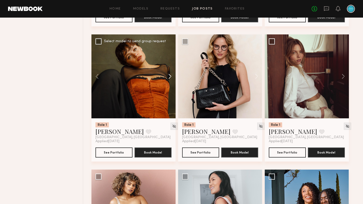
click at [170, 96] on button at bounding box center [167, 76] width 16 height 84
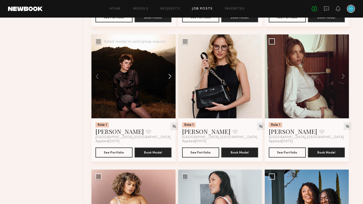
click at [170, 96] on button at bounding box center [167, 76] width 16 height 84
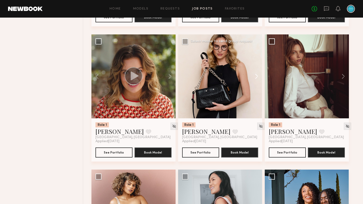
click at [256, 95] on button at bounding box center [254, 76] width 16 height 84
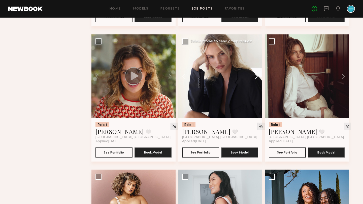
click at [256, 95] on button at bounding box center [254, 76] width 16 height 84
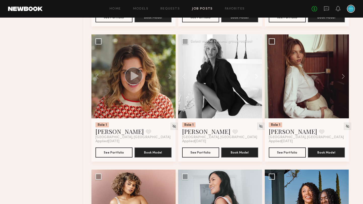
click at [256, 95] on button at bounding box center [254, 76] width 16 height 84
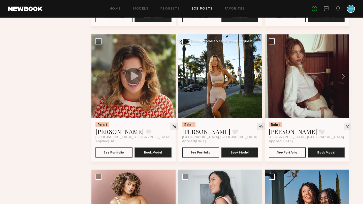
click at [256, 95] on button at bounding box center [254, 76] width 16 height 84
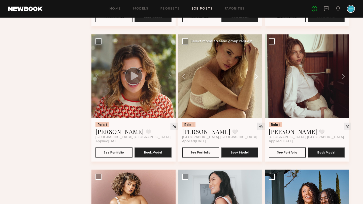
click at [256, 95] on button at bounding box center [254, 76] width 16 height 84
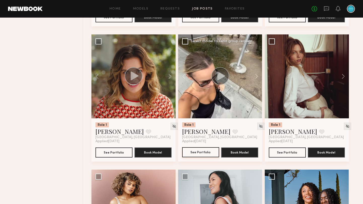
click at [198, 158] on button "See Portfolio" at bounding box center [200, 152] width 37 height 10
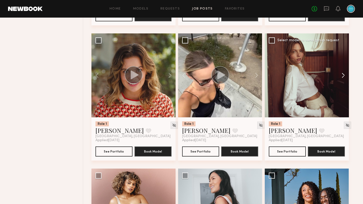
click at [342, 94] on button at bounding box center [340, 75] width 16 height 84
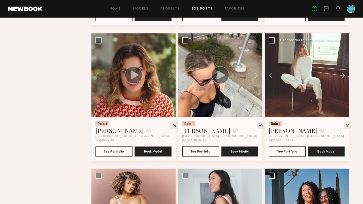
click at [342, 94] on button at bounding box center [340, 75] width 16 height 84
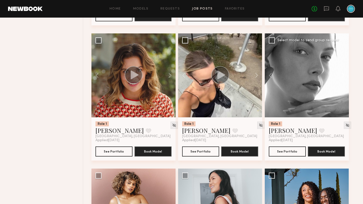
click at [342, 94] on button at bounding box center [340, 75] width 16 height 84
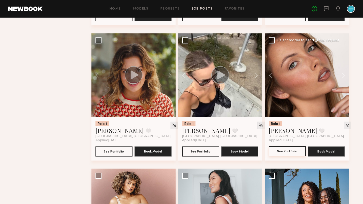
click at [286, 157] on button "See Portfolio" at bounding box center [286, 151] width 37 height 10
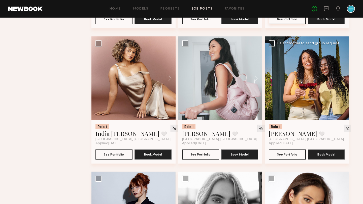
scroll to position [4252, 0]
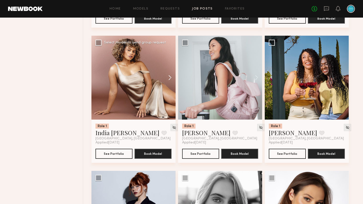
click at [167, 99] on button at bounding box center [167, 78] width 16 height 84
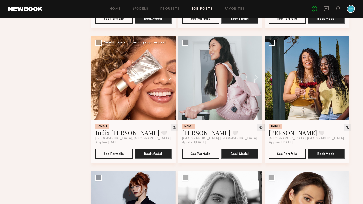
click at [167, 99] on button at bounding box center [167, 78] width 16 height 84
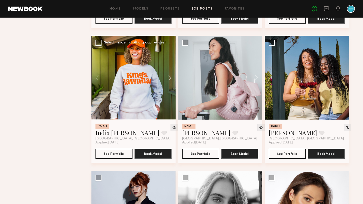
click at [167, 99] on button at bounding box center [167, 78] width 16 height 84
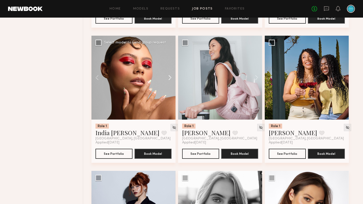
click at [167, 99] on button at bounding box center [167, 78] width 16 height 84
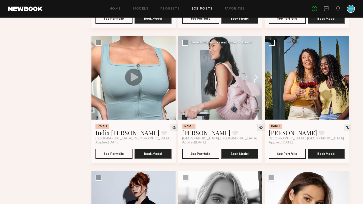
click at [257, 98] on button at bounding box center [254, 78] width 16 height 84
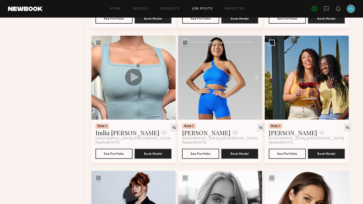
click at [257, 98] on button at bounding box center [254, 78] width 16 height 84
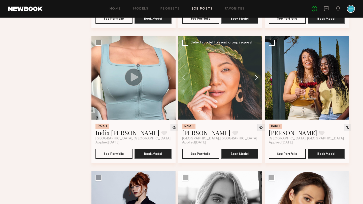
click at [257, 98] on button at bounding box center [254, 78] width 16 height 84
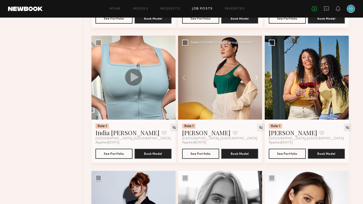
click at [257, 98] on button at bounding box center [254, 78] width 16 height 84
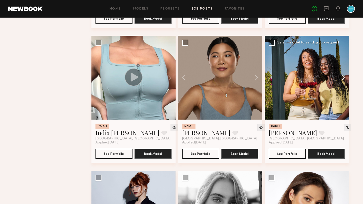
click at [343, 98] on button at bounding box center [340, 78] width 16 height 84
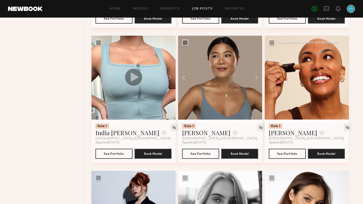
click at [343, 98] on button at bounding box center [340, 78] width 16 height 84
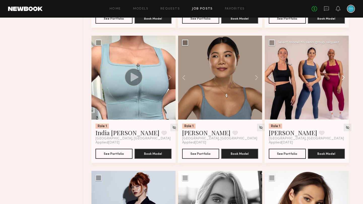
click at [343, 98] on button at bounding box center [340, 78] width 16 height 84
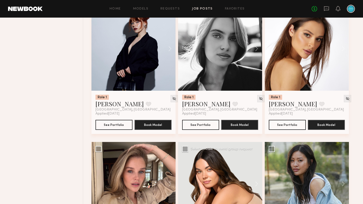
scroll to position [4415, 0]
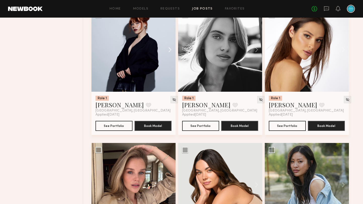
click at [170, 69] on button at bounding box center [167, 50] width 16 height 84
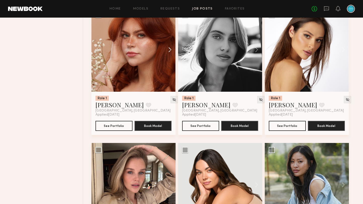
click at [170, 69] on button at bounding box center [167, 50] width 16 height 84
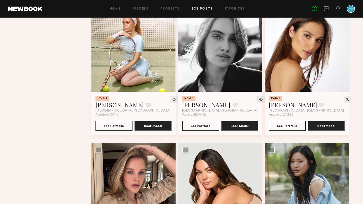
click at [170, 69] on button at bounding box center [167, 50] width 16 height 84
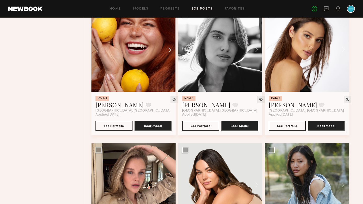
click at [170, 69] on button at bounding box center [167, 50] width 16 height 84
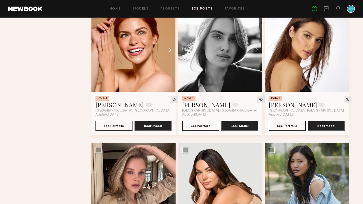
click at [170, 69] on button at bounding box center [167, 50] width 16 height 84
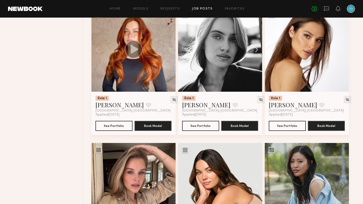
click at [255, 68] on button at bounding box center [254, 50] width 16 height 84
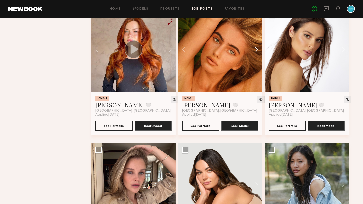
click at [255, 68] on button at bounding box center [254, 50] width 16 height 84
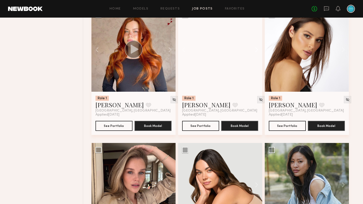
click at [255, 68] on button at bounding box center [254, 50] width 16 height 84
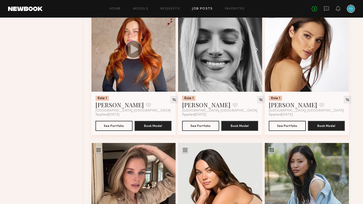
click at [255, 68] on button at bounding box center [254, 50] width 16 height 84
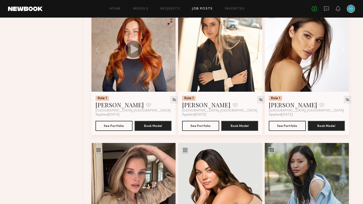
click at [342, 70] on button at bounding box center [340, 50] width 16 height 84
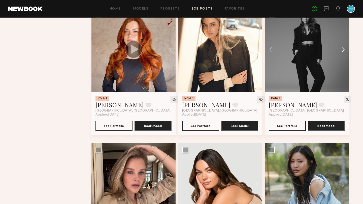
click at [342, 70] on button at bounding box center [340, 50] width 16 height 84
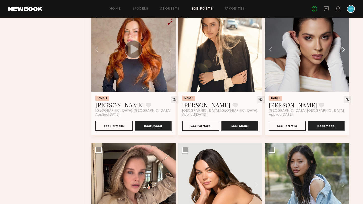
click at [342, 70] on button at bounding box center [340, 50] width 16 height 84
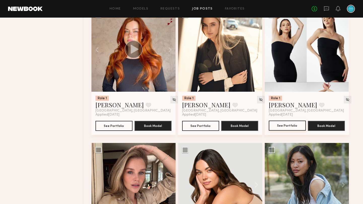
click at [286, 131] on button "See Portfolio" at bounding box center [286, 126] width 37 height 10
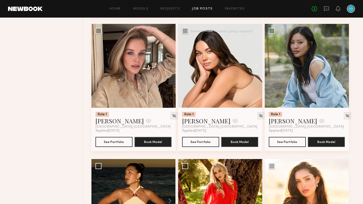
scroll to position [4535, 0]
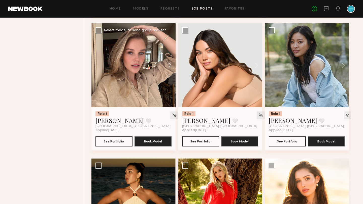
click at [168, 87] on button at bounding box center [167, 65] width 16 height 84
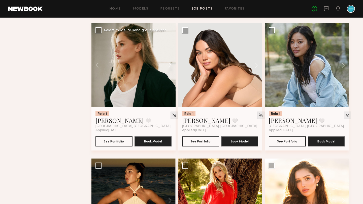
click at [168, 87] on button at bounding box center [167, 65] width 16 height 84
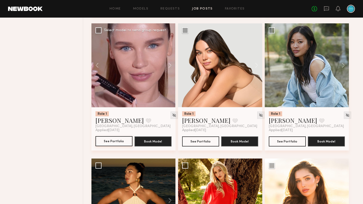
click at [111, 146] on button "See Portfolio" at bounding box center [113, 141] width 37 height 10
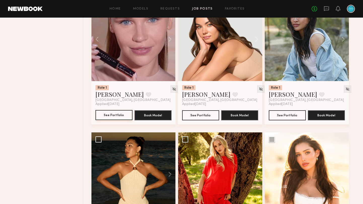
scroll to position [4558, 0]
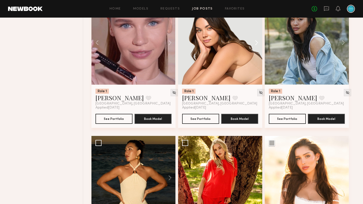
click at [255, 64] on button at bounding box center [254, 43] width 16 height 84
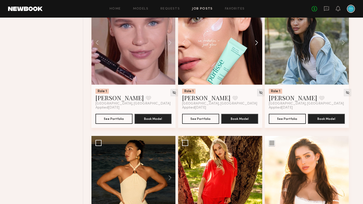
click at [255, 64] on button at bounding box center [254, 43] width 16 height 84
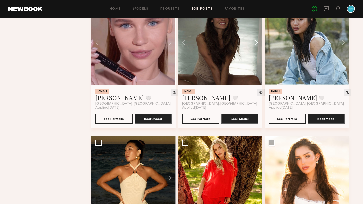
click at [255, 64] on button at bounding box center [254, 43] width 16 height 84
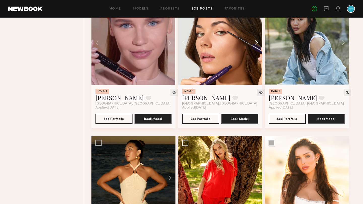
click at [255, 64] on button at bounding box center [254, 43] width 16 height 84
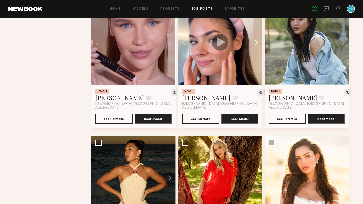
click at [255, 64] on button at bounding box center [254, 43] width 16 height 84
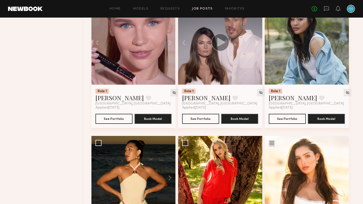
click at [255, 64] on button at bounding box center [254, 43] width 16 height 84
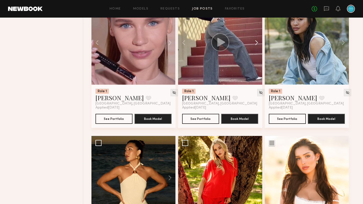
click at [255, 64] on button at bounding box center [254, 43] width 16 height 84
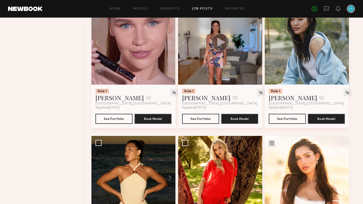
click at [255, 64] on div at bounding box center [220, 43] width 84 height 84
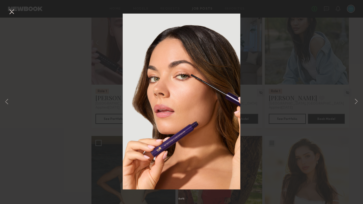
click at [17, 12] on div "8 of 8" at bounding box center [181, 102] width 363 height 204
click at [13, 13] on button at bounding box center [12, 12] width 8 height 9
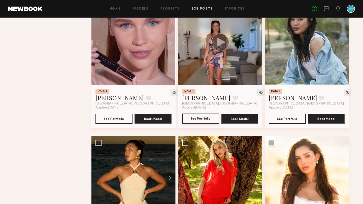
click at [203, 124] on button "See Portfolio" at bounding box center [200, 119] width 37 height 10
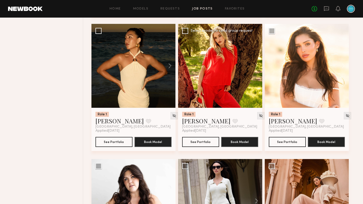
scroll to position [4670, 0]
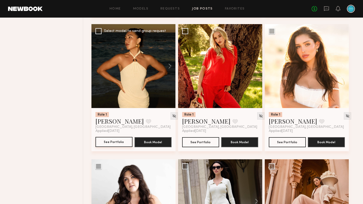
click at [114, 147] on button "See Portfolio" at bounding box center [113, 142] width 37 height 10
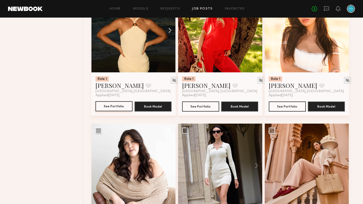
scroll to position [4707, 0]
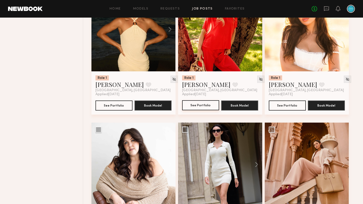
click at [203, 110] on button "See Portfolio" at bounding box center [200, 105] width 37 height 10
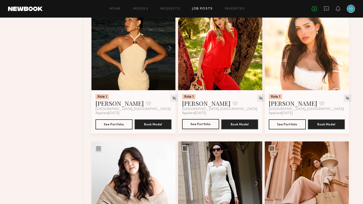
scroll to position [4687, 0]
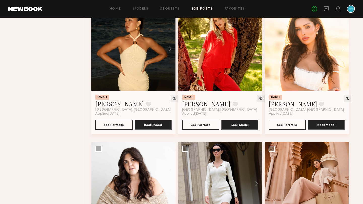
click at [342, 72] on button at bounding box center [340, 49] width 16 height 84
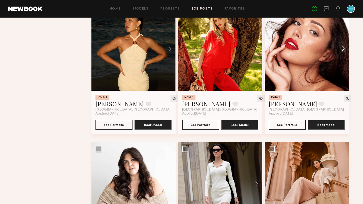
click at [342, 72] on button at bounding box center [340, 49] width 16 height 84
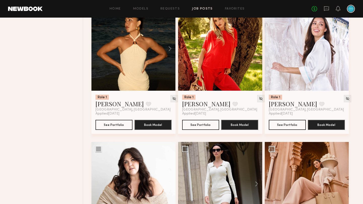
click at [342, 72] on button at bounding box center [340, 49] width 16 height 84
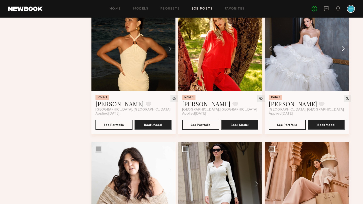
click at [342, 72] on button at bounding box center [340, 49] width 16 height 84
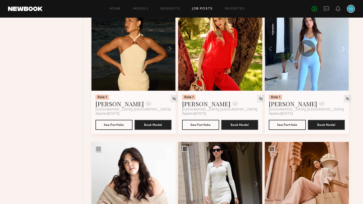
click at [342, 72] on button at bounding box center [340, 49] width 16 height 84
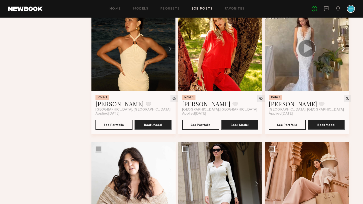
click at [342, 72] on button at bounding box center [340, 49] width 16 height 84
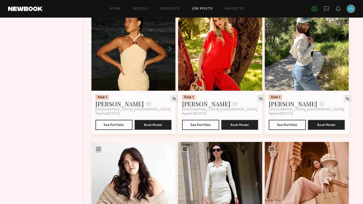
click at [342, 72] on button at bounding box center [340, 49] width 16 height 84
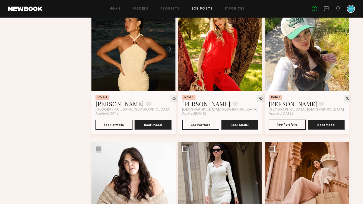
click at [284, 130] on button "See Portfolio" at bounding box center [286, 125] width 37 height 10
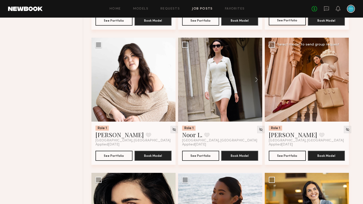
scroll to position [4791, 0]
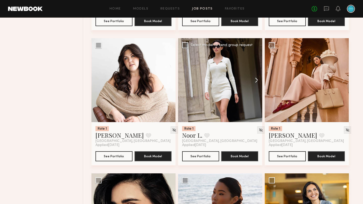
click at [254, 103] on button at bounding box center [254, 80] width 16 height 84
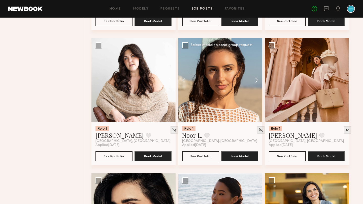
click at [254, 103] on button at bounding box center [254, 80] width 16 height 84
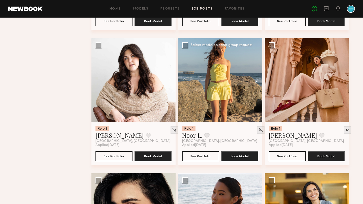
click at [254, 101] on button at bounding box center [254, 80] width 16 height 84
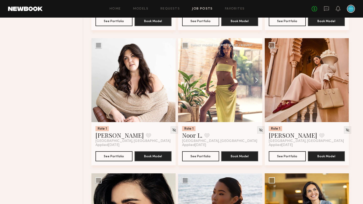
click at [254, 102] on button at bounding box center [254, 80] width 16 height 84
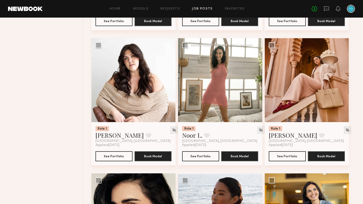
click at [254, 102] on button at bounding box center [254, 80] width 16 height 84
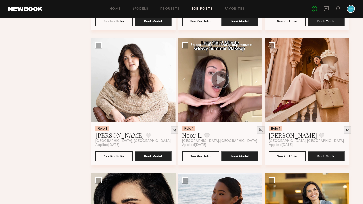
click at [254, 102] on button at bounding box center [254, 80] width 16 height 84
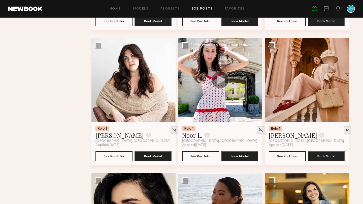
click at [254, 102] on button at bounding box center [254, 80] width 16 height 84
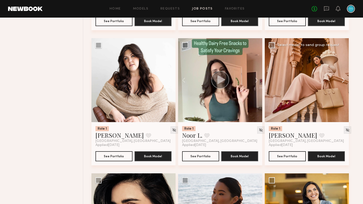
click at [343, 103] on button at bounding box center [340, 80] width 16 height 84
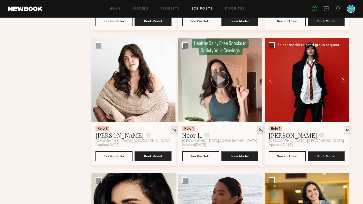
click at [343, 103] on button at bounding box center [340, 80] width 16 height 84
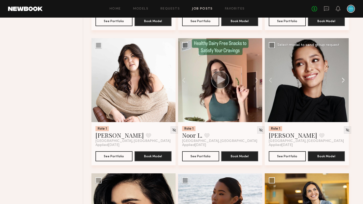
click at [344, 103] on button at bounding box center [340, 80] width 16 height 84
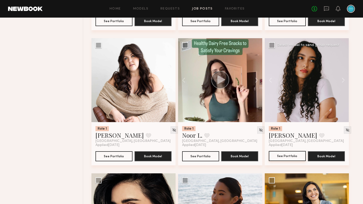
click at [292, 161] on button "See Portfolio" at bounding box center [286, 156] width 37 height 10
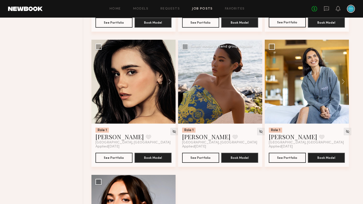
scroll to position [4925, 0]
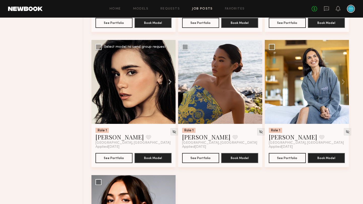
click at [170, 106] on button at bounding box center [167, 82] width 16 height 84
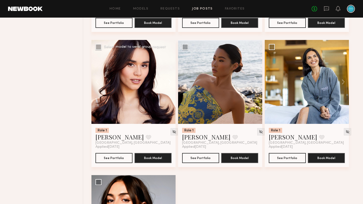
click at [170, 106] on button at bounding box center [167, 82] width 16 height 84
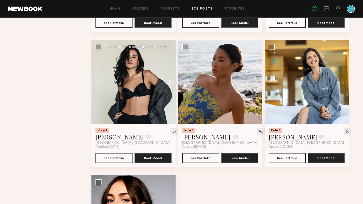
click at [170, 106] on button at bounding box center [167, 82] width 16 height 84
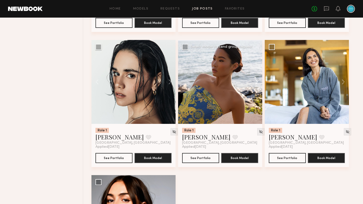
click at [258, 105] on button at bounding box center [254, 82] width 16 height 84
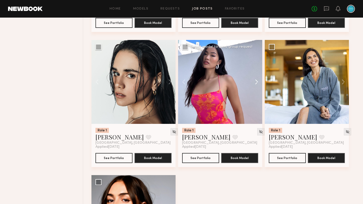
click at [256, 105] on button at bounding box center [254, 82] width 16 height 84
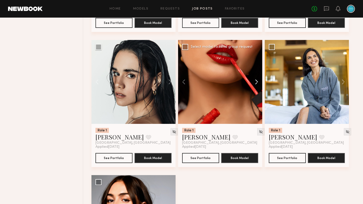
click at [256, 105] on button at bounding box center [254, 82] width 16 height 84
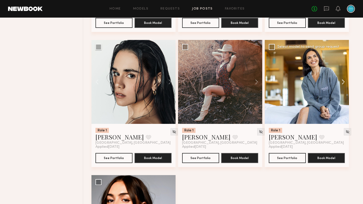
click at [344, 105] on button at bounding box center [340, 82] width 16 height 84
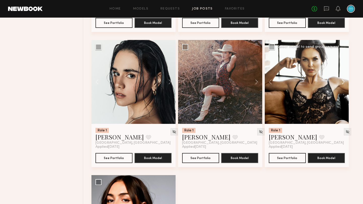
click at [344, 105] on button at bounding box center [340, 82] width 16 height 84
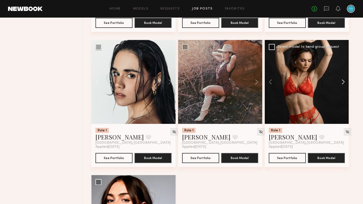
click at [344, 105] on button at bounding box center [340, 82] width 16 height 84
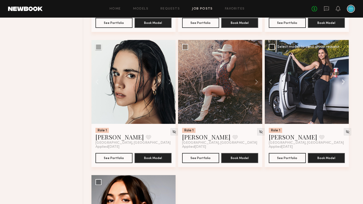
click at [344, 105] on button at bounding box center [340, 82] width 16 height 84
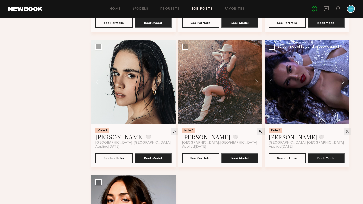
click at [344, 105] on button at bounding box center [340, 82] width 16 height 84
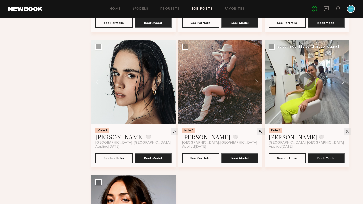
click at [344, 105] on button at bounding box center [340, 82] width 16 height 84
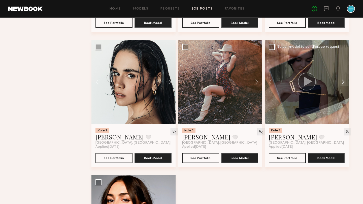
click at [344, 105] on button at bounding box center [340, 82] width 16 height 84
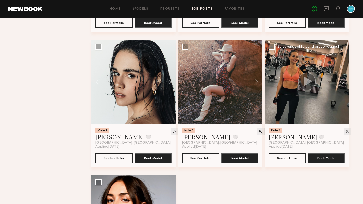
click at [344, 105] on button at bounding box center [340, 82] width 16 height 84
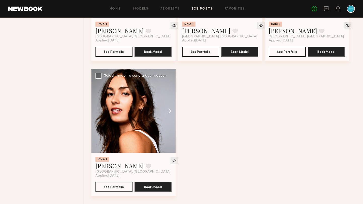
click at [166, 126] on button at bounding box center [167, 111] width 16 height 84
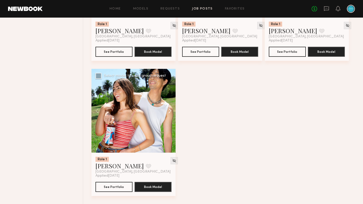
click at [166, 126] on button at bounding box center [167, 111] width 16 height 84
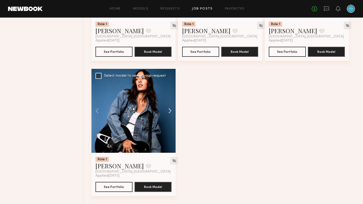
click at [166, 126] on button at bounding box center [167, 111] width 16 height 84
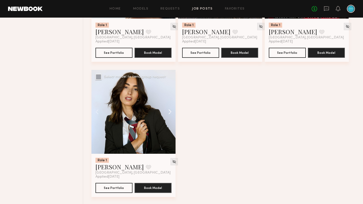
click at [166, 126] on button at bounding box center [167, 112] width 16 height 84
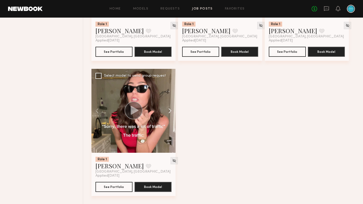
scroll to position [5055, 0]
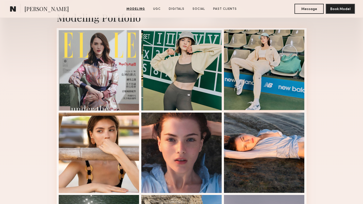
scroll to position [118, 0]
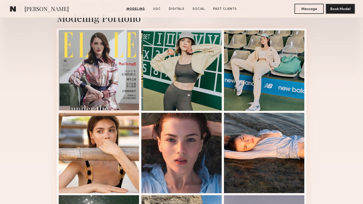
click at [111, 72] on div at bounding box center [99, 70] width 81 height 81
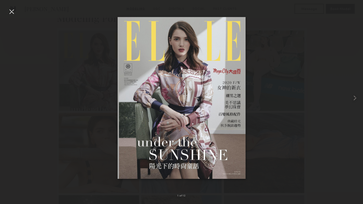
click at [12, 10] on div at bounding box center [12, 12] width 8 height 8
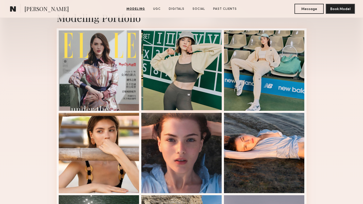
click at [169, 58] on div at bounding box center [181, 70] width 81 height 81
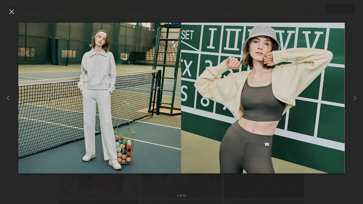
scroll to position [104, 0]
click at [353, 99] on common-icon at bounding box center [355, 98] width 8 height 8
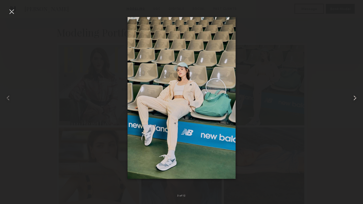
click at [353, 99] on common-icon at bounding box center [355, 98] width 8 height 8
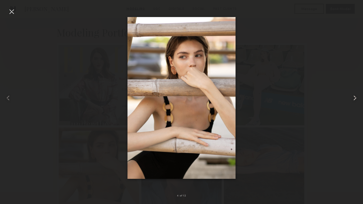
click at [354, 102] on common-icon at bounding box center [355, 98] width 8 height 8
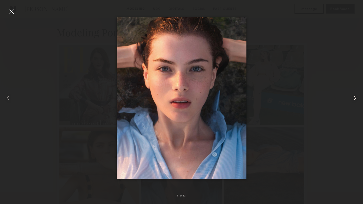
click at [352, 102] on div at bounding box center [355, 98] width 15 height 180
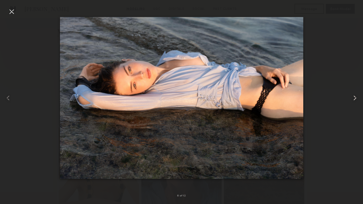
click at [353, 101] on common-icon at bounding box center [355, 98] width 8 height 8
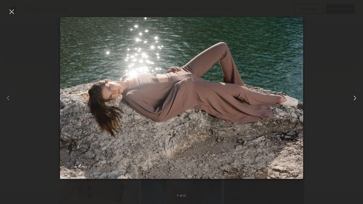
click at [353, 101] on common-icon at bounding box center [355, 98] width 8 height 8
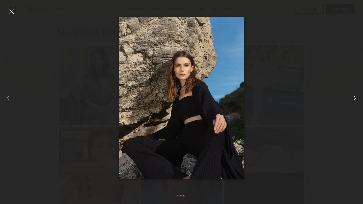
click at [353, 101] on common-icon at bounding box center [355, 98] width 8 height 8
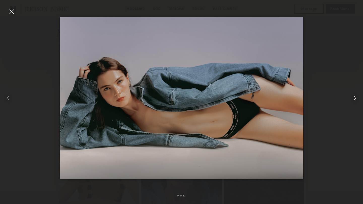
click at [353, 98] on common-icon at bounding box center [355, 98] width 8 height 8
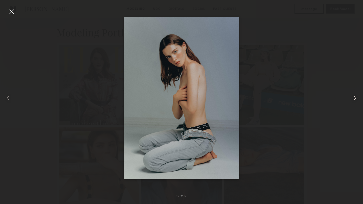
click at [354, 99] on common-icon at bounding box center [355, 98] width 8 height 8
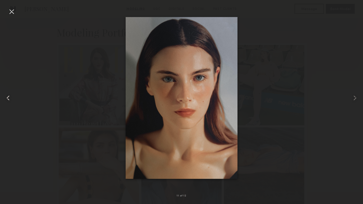
click at [6, 99] on common-icon at bounding box center [8, 98] width 8 height 8
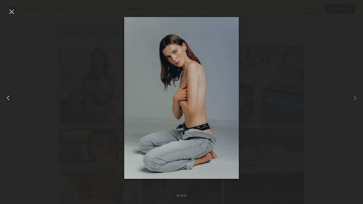
click at [9, 14] on div at bounding box center [12, 12] width 8 height 8
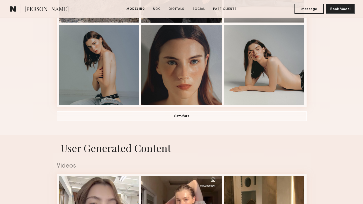
scroll to position [373, 0]
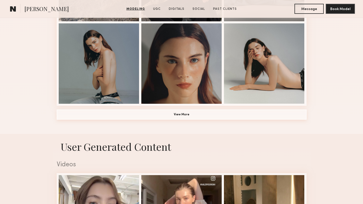
click at [182, 118] on button "View More" at bounding box center [182, 115] width 250 height 10
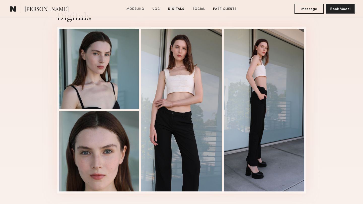
scroll to position [1058, 0]
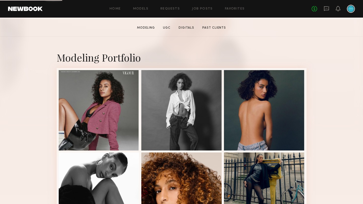
scroll to position [87, 0]
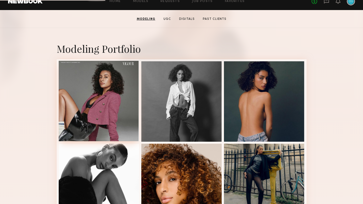
click at [103, 75] on div at bounding box center [99, 101] width 81 height 81
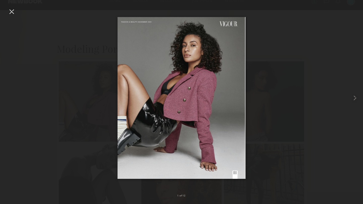
click at [12, 11] on div at bounding box center [12, 12] width 8 height 8
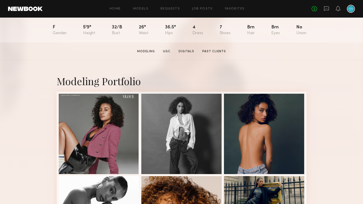
scroll to position [56, 0]
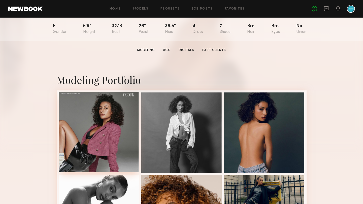
click at [107, 115] on div at bounding box center [99, 132] width 81 height 81
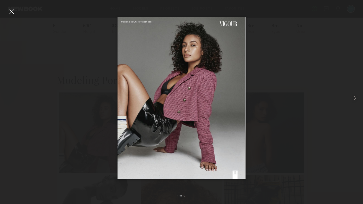
click at [13, 12] on div at bounding box center [12, 12] width 8 height 8
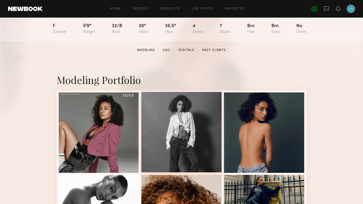
click at [190, 108] on div at bounding box center [181, 132] width 81 height 81
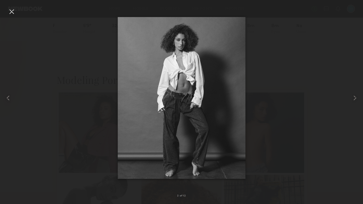
click at [15, 12] on div at bounding box center [12, 12] width 8 height 8
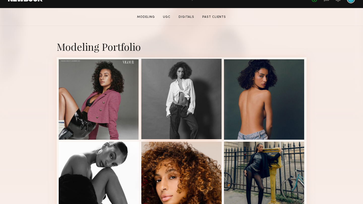
scroll to position [88, 0]
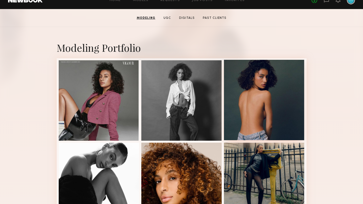
click at [260, 100] on div at bounding box center [264, 100] width 81 height 81
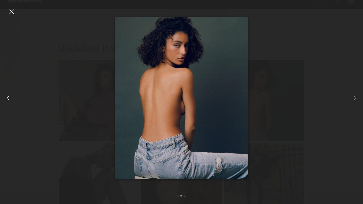
click at [5, 9] on div at bounding box center [7, 98] width 15 height 180
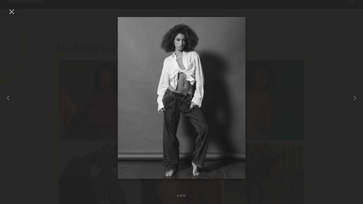
click at [11, 12] on div at bounding box center [12, 12] width 8 height 8
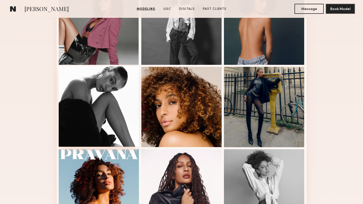
scroll to position [166, 0]
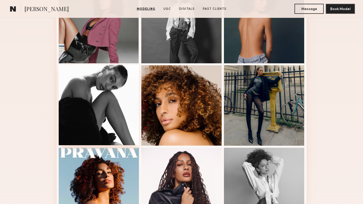
click at [107, 92] on div at bounding box center [99, 105] width 81 height 81
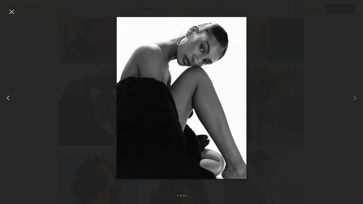
click at [13, 11] on div at bounding box center [12, 12] width 8 height 8
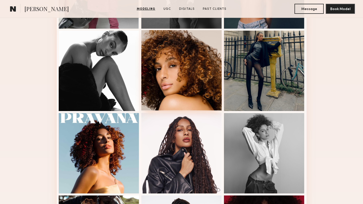
scroll to position [200, 0]
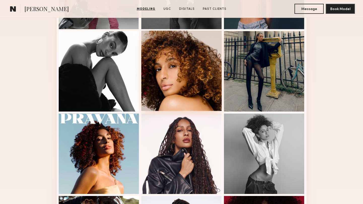
click at [195, 58] on div at bounding box center [181, 71] width 81 height 81
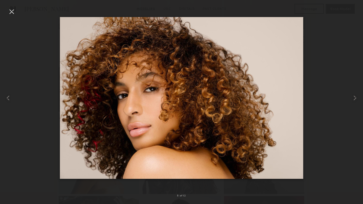
click at [13, 8] on div at bounding box center [12, 12] width 8 height 8
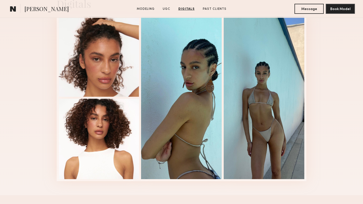
scroll to position [751, 0]
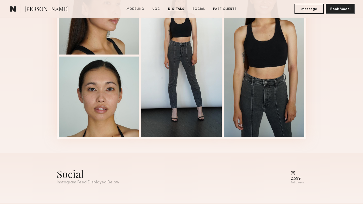
scroll to position [874, 0]
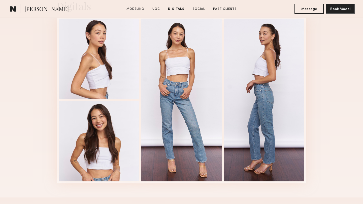
scroll to position [917, 0]
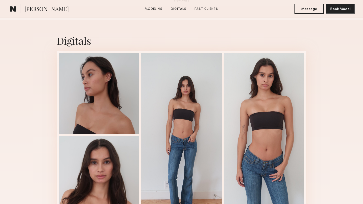
scroll to position [483, 0]
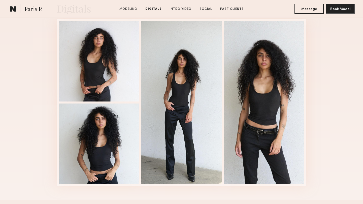
scroll to position [520, 0]
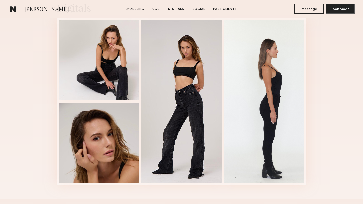
scroll to position [1196, 0]
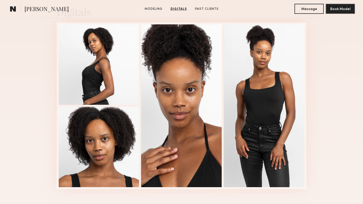
scroll to position [516, 0]
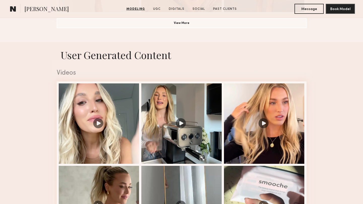
scroll to position [466, 0]
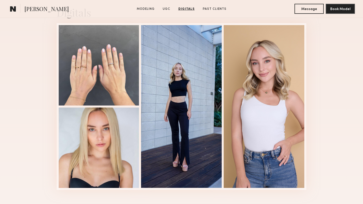
scroll to position [844, 0]
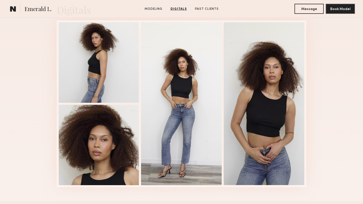
scroll to position [518, 0]
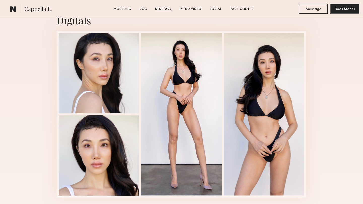
scroll to position [1084, 0]
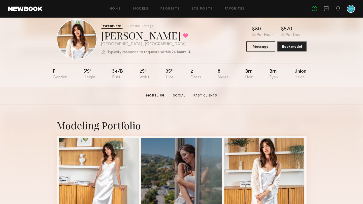
scroll to position [5, 0]
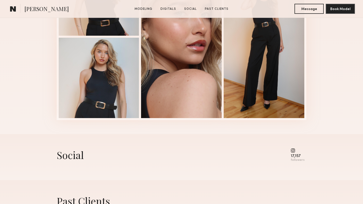
scroll to position [584, 0]
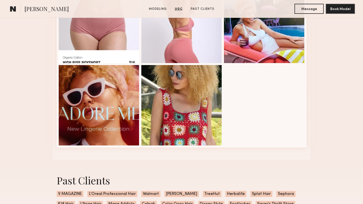
scroll to position [842, 0]
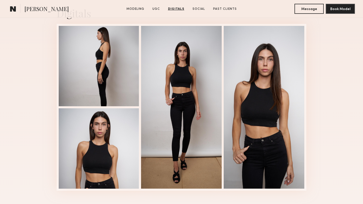
scroll to position [662, 0]
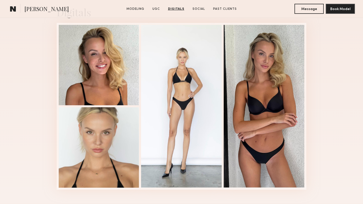
scroll to position [1288, 0]
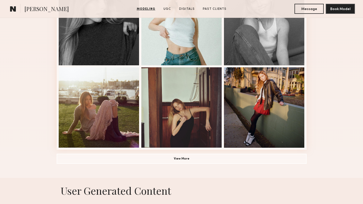
scroll to position [336, 0]
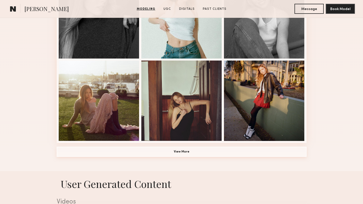
click at [183, 151] on button "View More" at bounding box center [182, 152] width 250 height 10
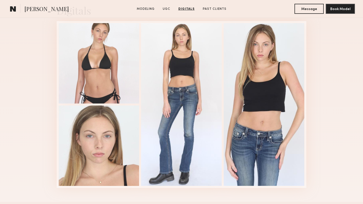
scroll to position [1493, 0]
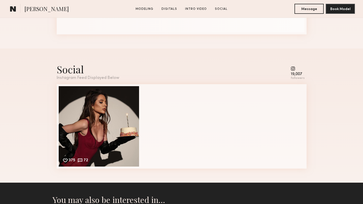
scroll to position [852, 0]
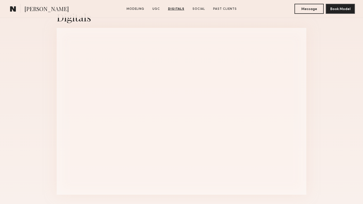
scroll to position [1087, 0]
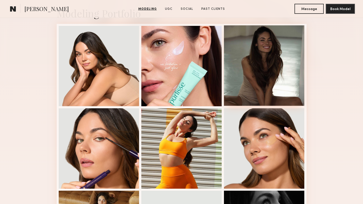
scroll to position [126, 0]
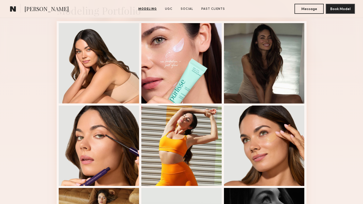
click at [46, 63] on div "Modeling Portfolio View More" at bounding box center [181, 186] width 363 height 392
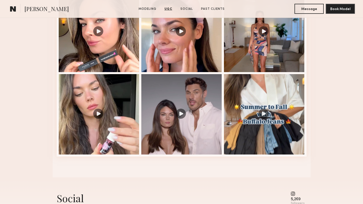
scroll to position [720, 0]
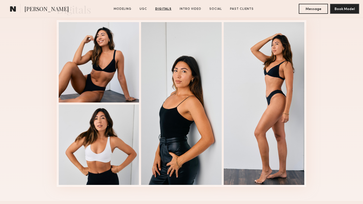
scroll to position [1262, 0]
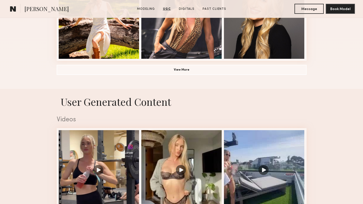
scroll to position [396, 0]
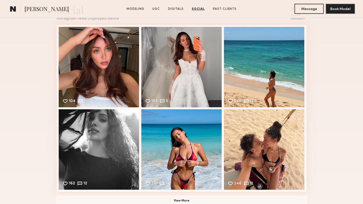
scroll to position [976, 0]
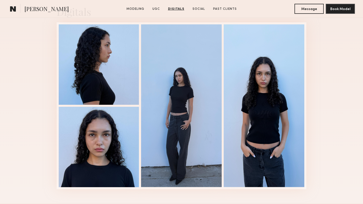
scroll to position [826, 0]
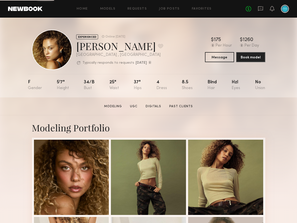
click at [81, 6] on div "Home Models Requests Job Posts Favorites Sign Out No fees up to $5,000" at bounding box center [166, 9] width 247 height 8
click at [82, 10] on link "Home" at bounding box center [82, 8] width 11 height 3
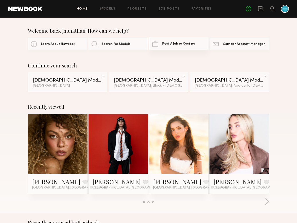
click at [170, 45] on span "Post A Job or Casting" at bounding box center [178, 43] width 33 height 3
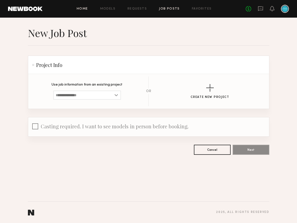
click at [83, 10] on link "Home" at bounding box center [82, 8] width 11 height 3
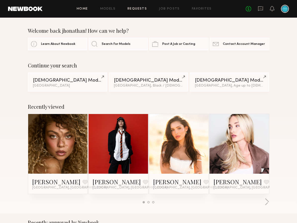
click at [137, 9] on link "Requests" at bounding box center [137, 8] width 19 height 3
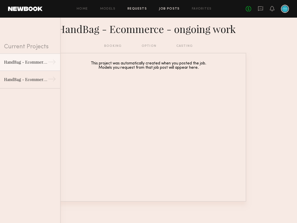
click at [170, 9] on link "Job Posts" at bounding box center [169, 8] width 21 height 3
